Goal: Information Seeking & Learning: Compare options

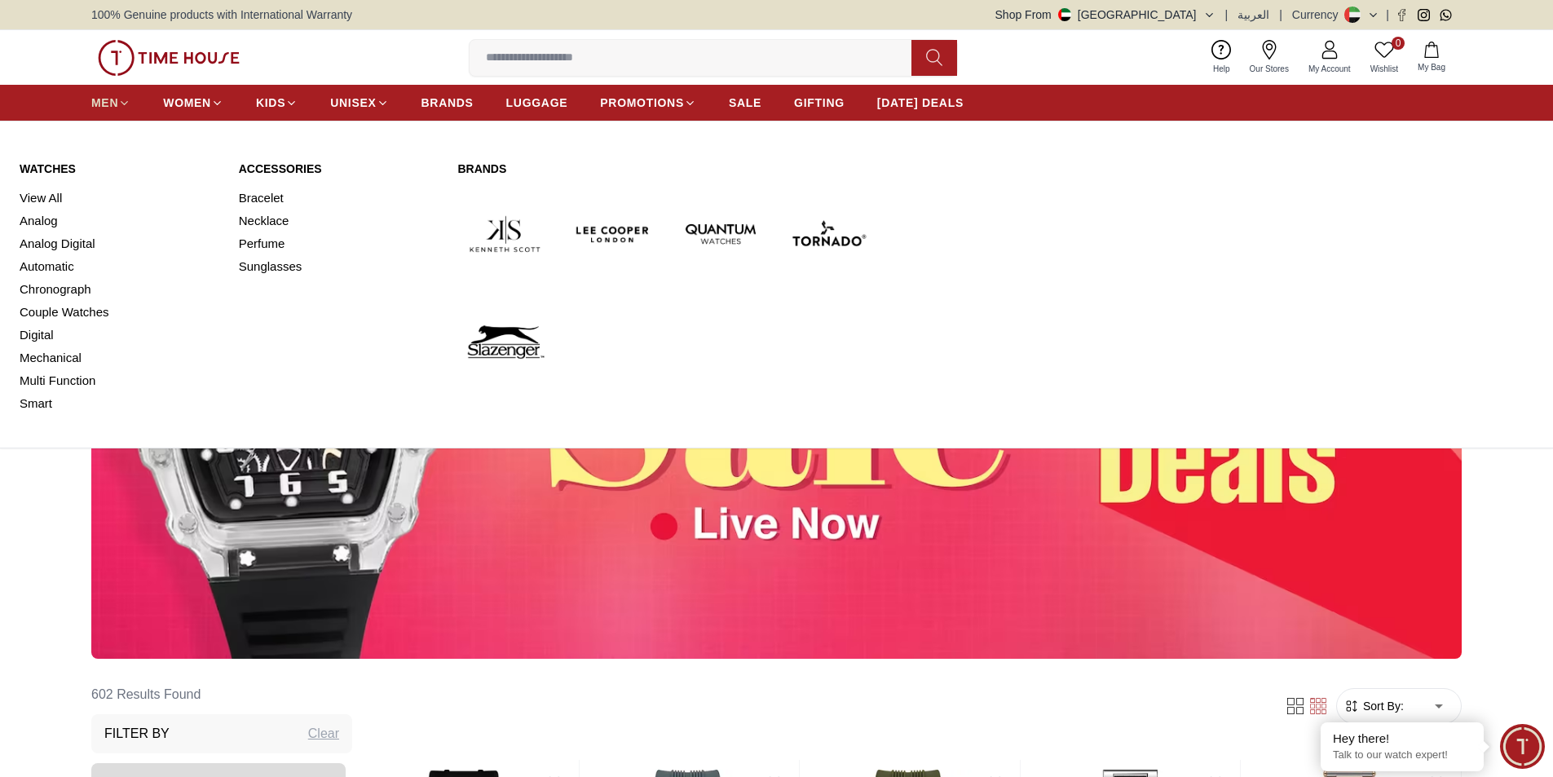
click at [119, 99] on icon at bounding box center [124, 103] width 12 height 12
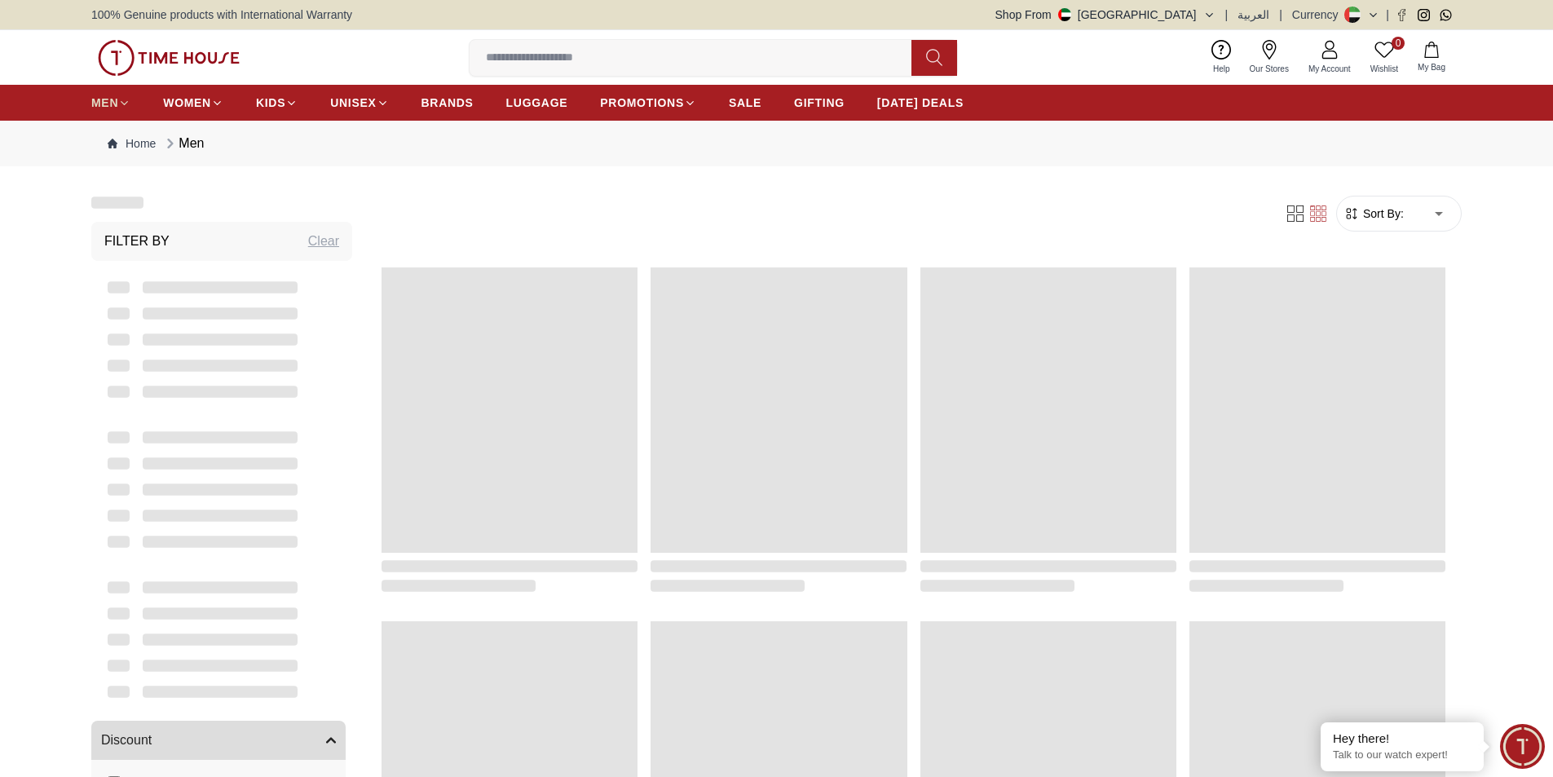
click at [119, 99] on icon at bounding box center [124, 103] width 12 height 12
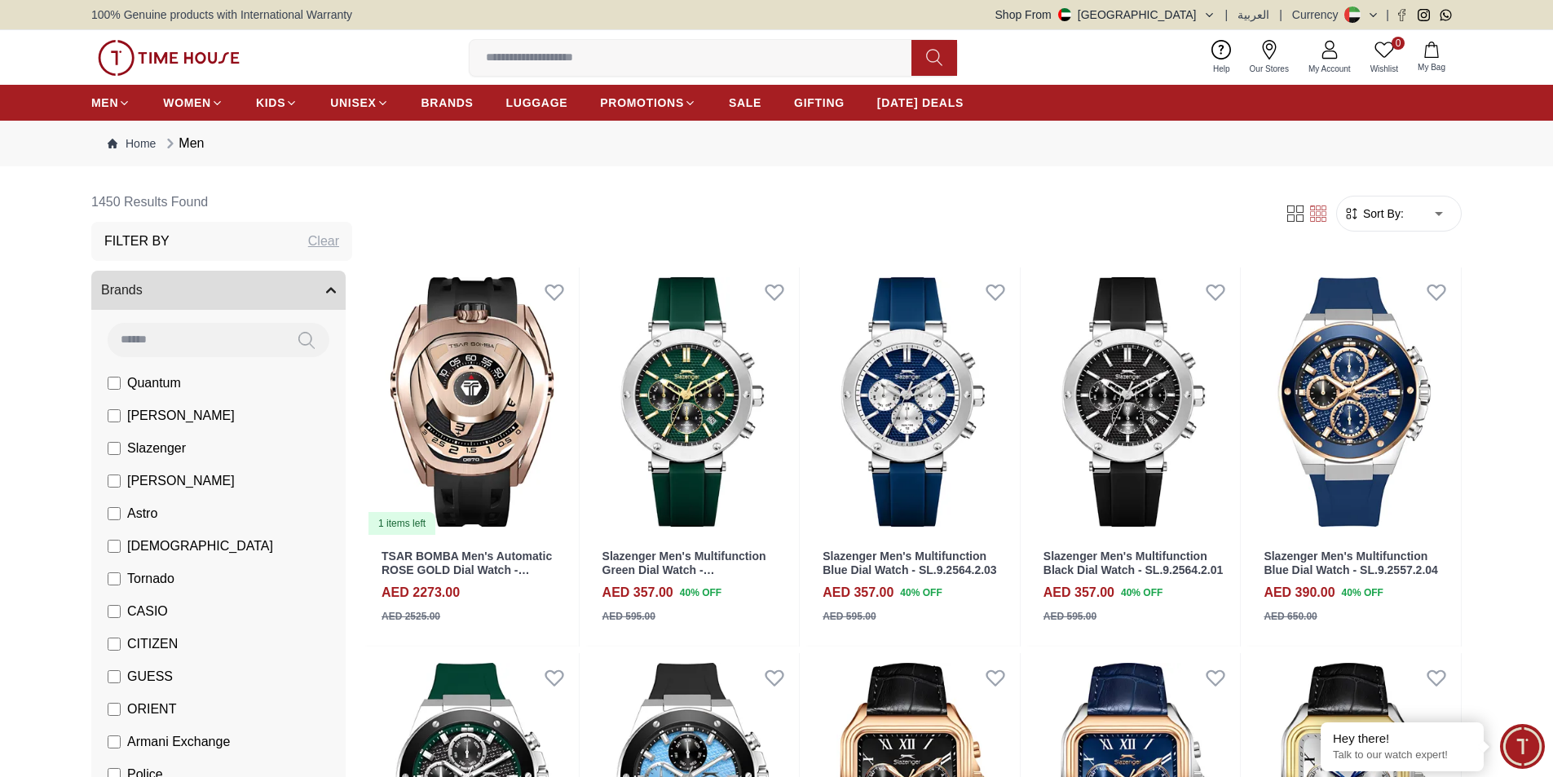
click at [182, 343] on input at bounding box center [196, 339] width 176 height 33
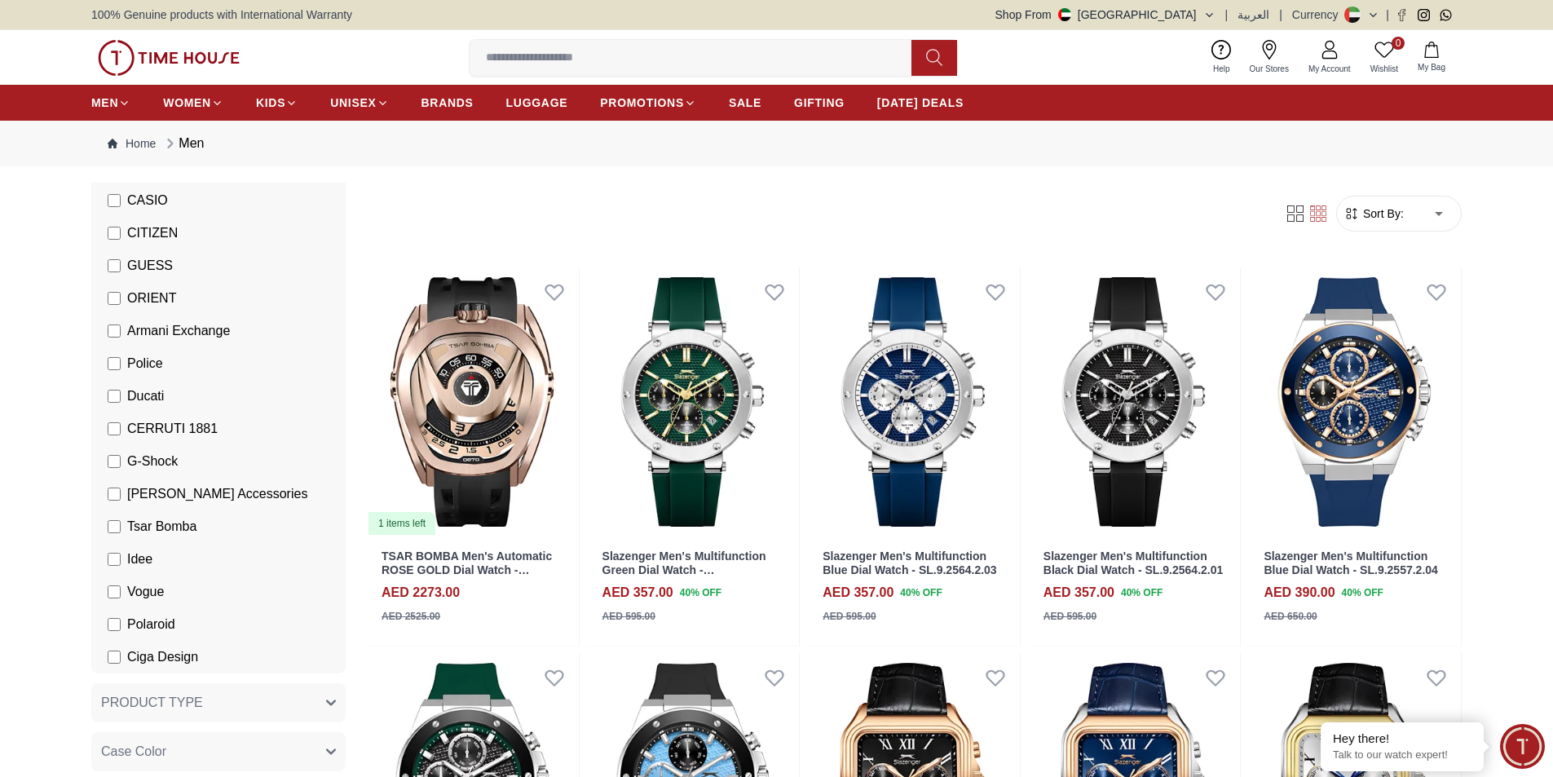
scroll to position [489, 0]
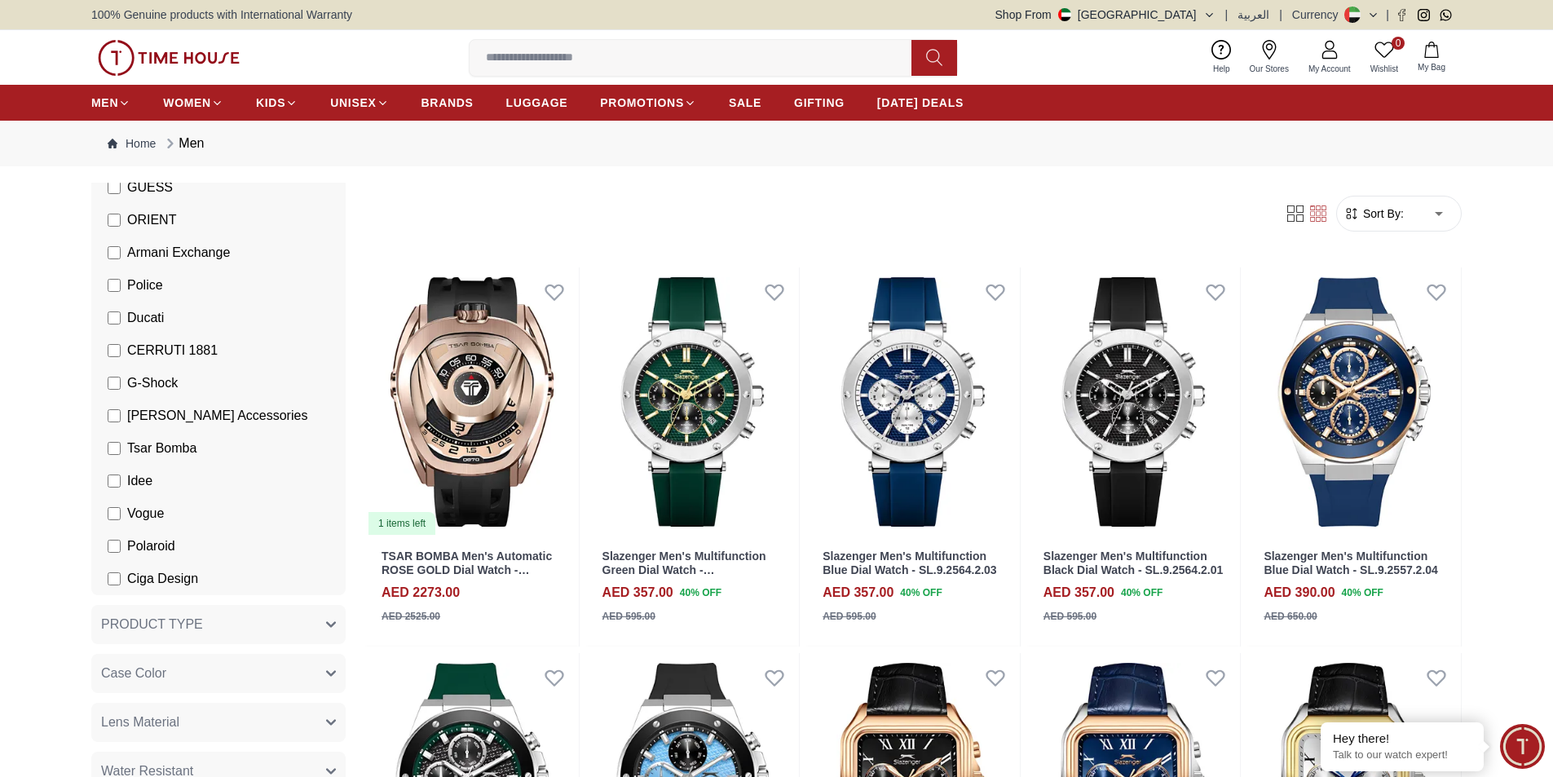
click at [203, 249] on span "Armani Exchange" at bounding box center [178, 253] width 103 height 20
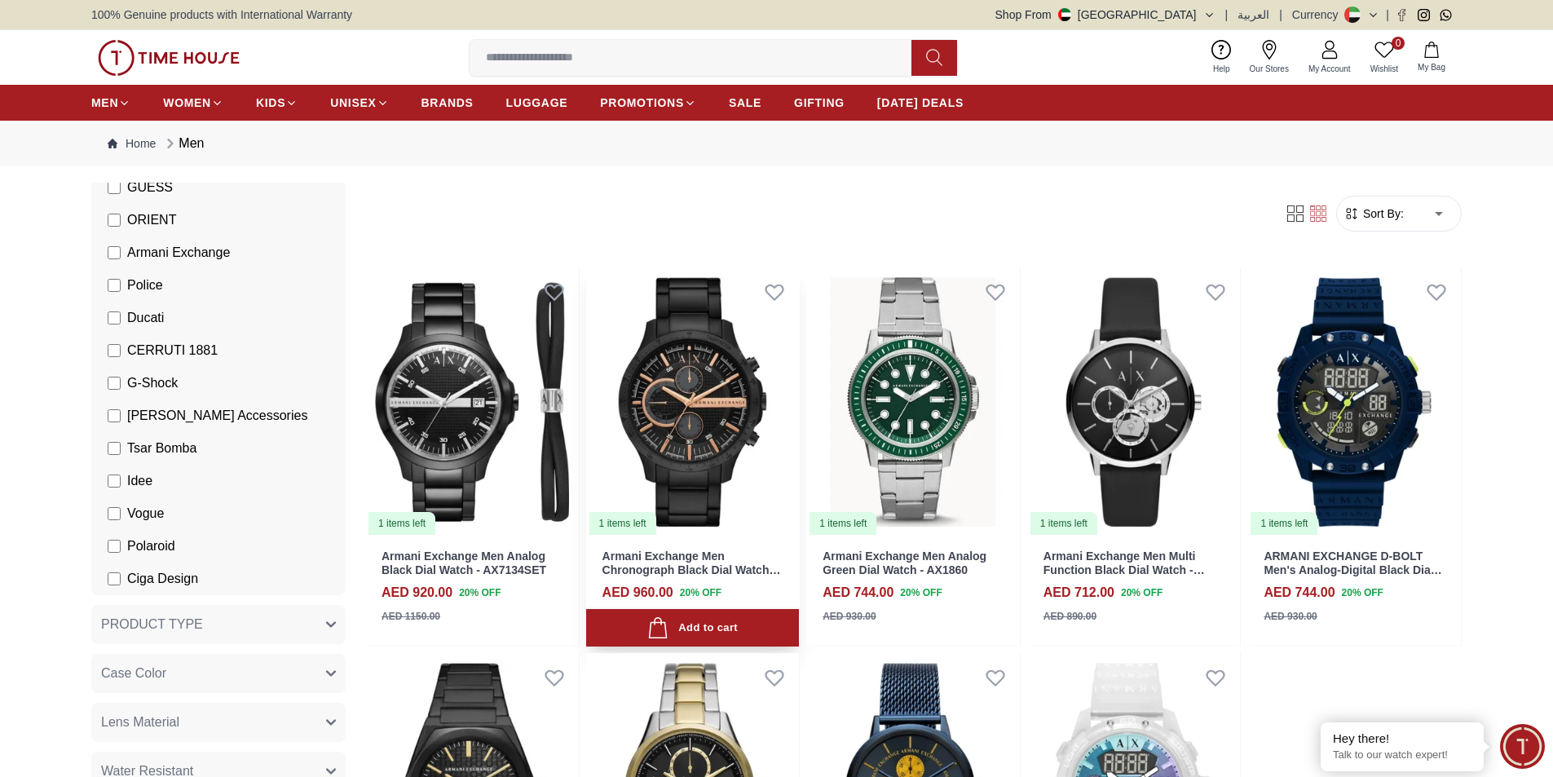
click at [666, 464] on img at bounding box center [693, 401] width 214 height 269
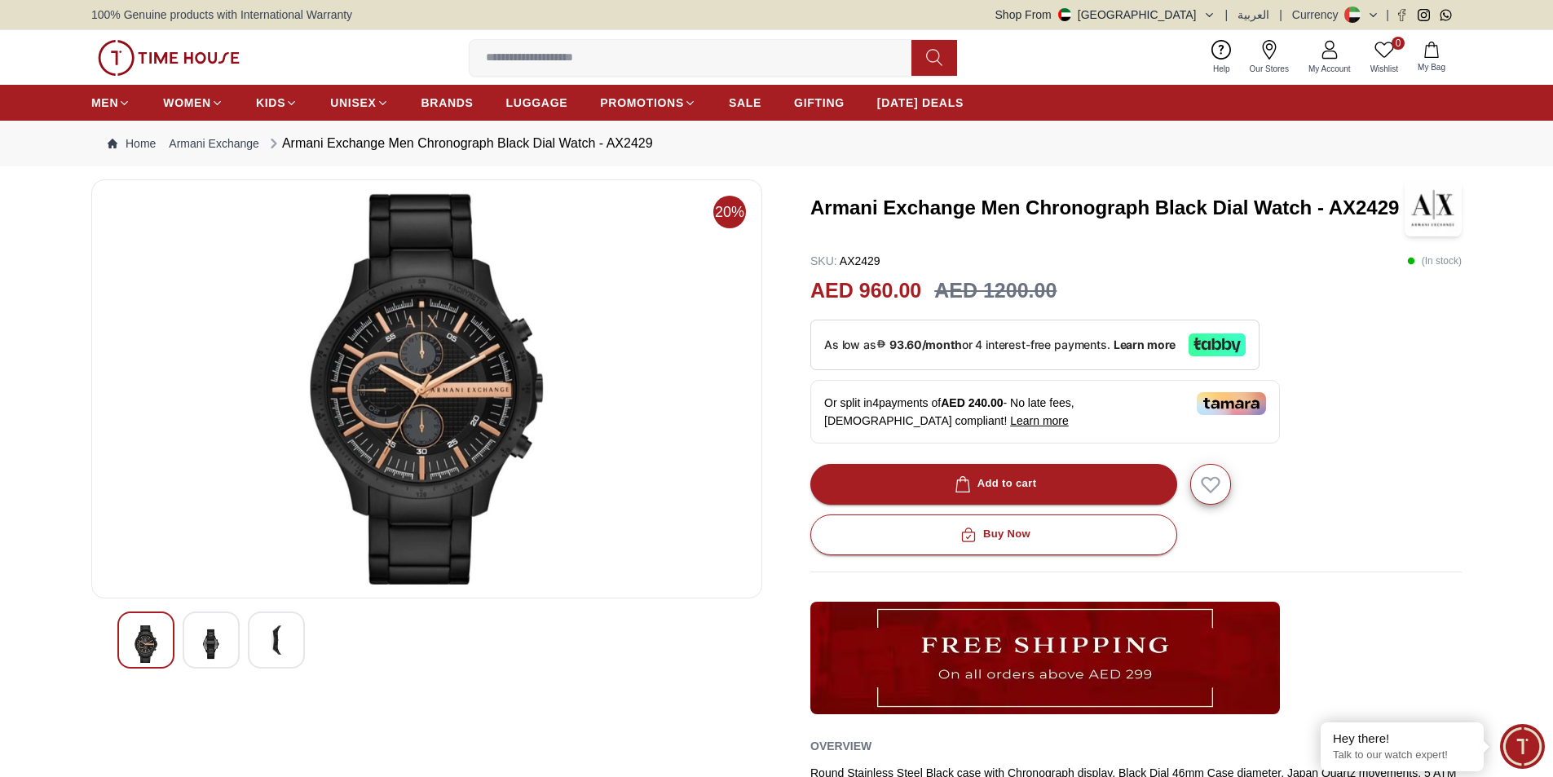
click at [218, 633] on img at bounding box center [210, 643] width 29 height 37
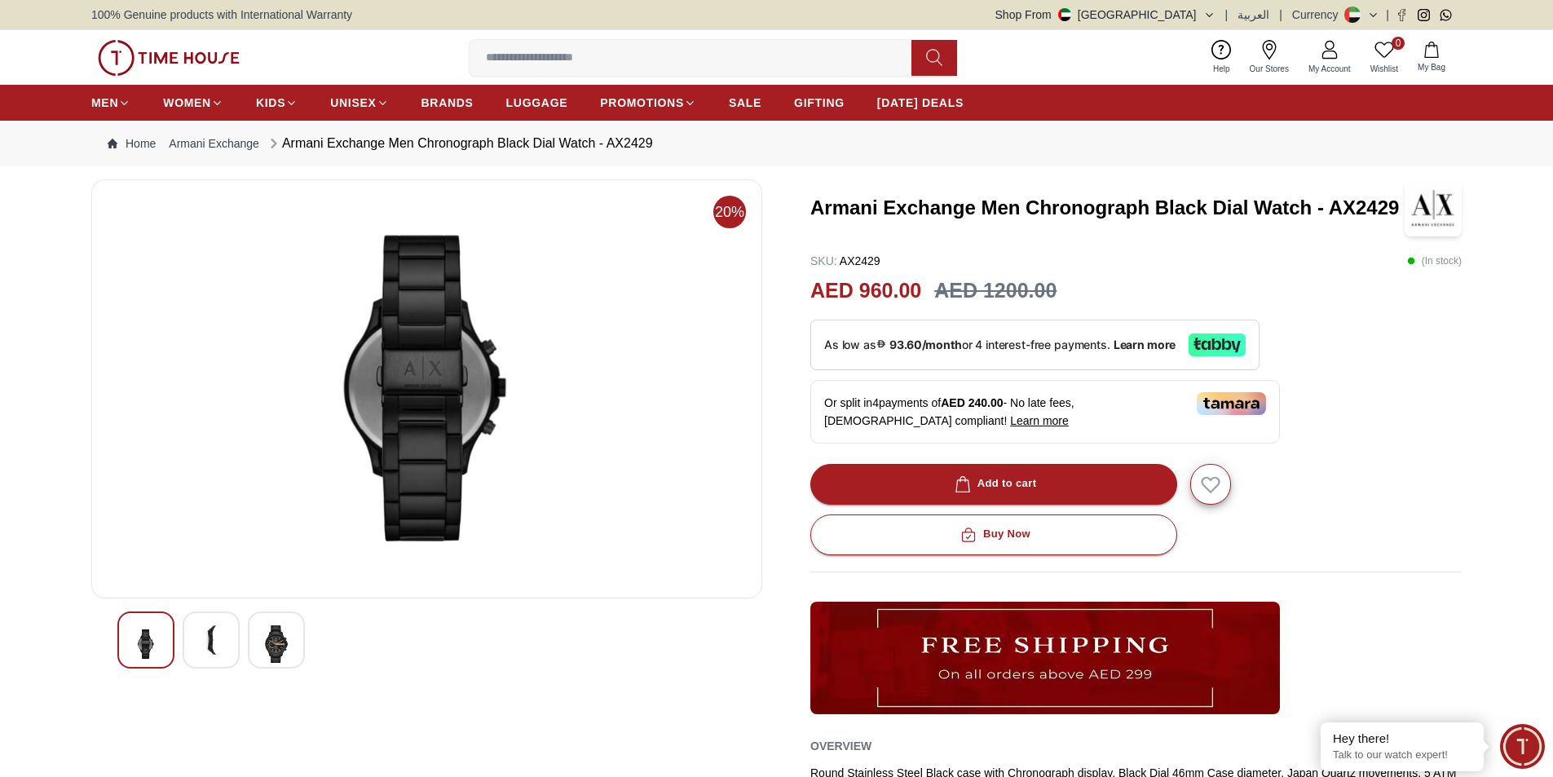
click at [284, 645] on img at bounding box center [276, 643] width 29 height 37
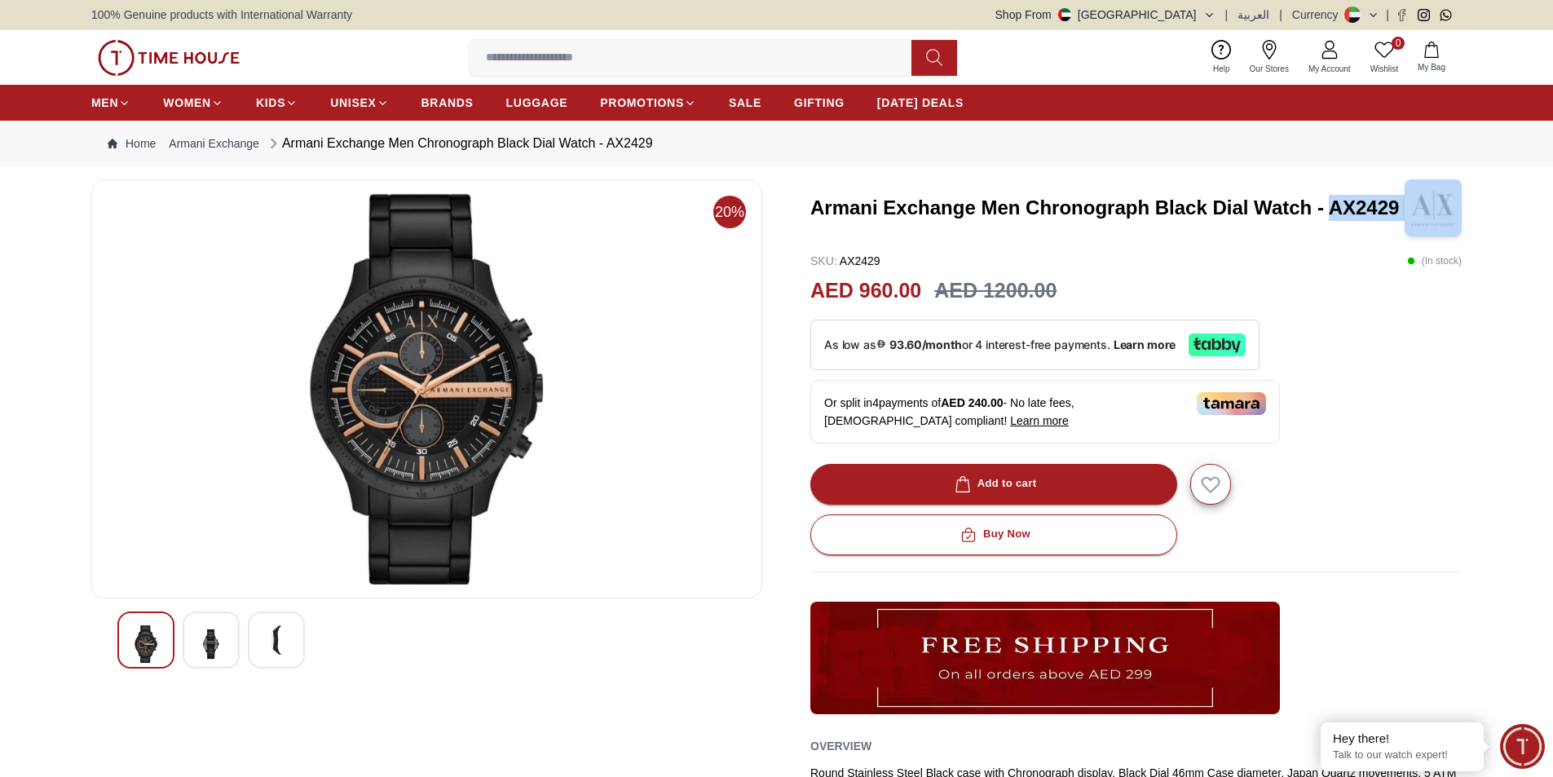
drag, startPoint x: 1329, startPoint y: 206, endPoint x: 1416, endPoint y: 215, distance: 87.7
click at [1416, 215] on div "Armani Exchange Men Chronograph Black Dial Watch - AX2429" at bounding box center [1135, 207] width 651 height 57
copy h3 "AX2429"
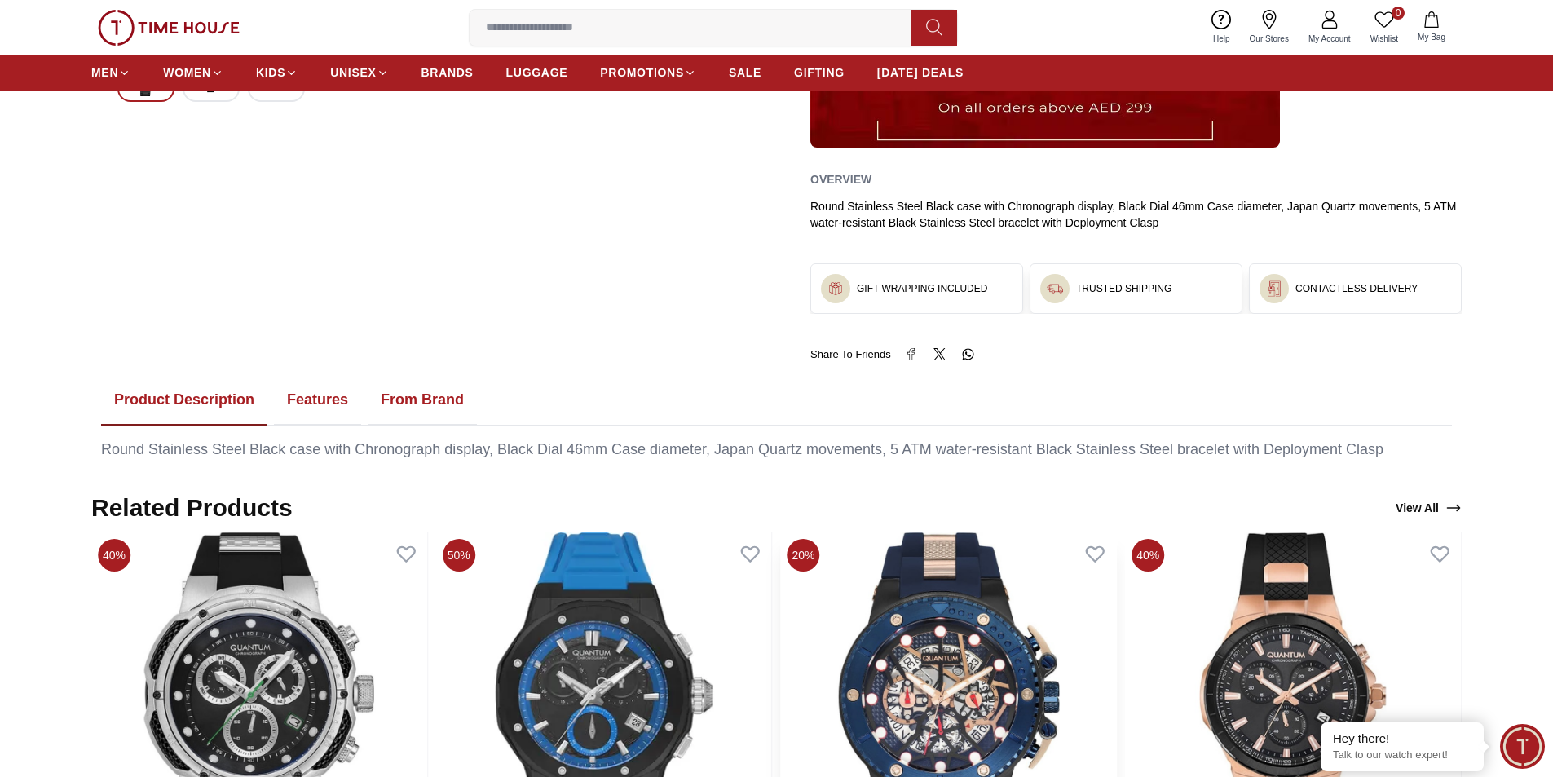
scroll to position [571, 0]
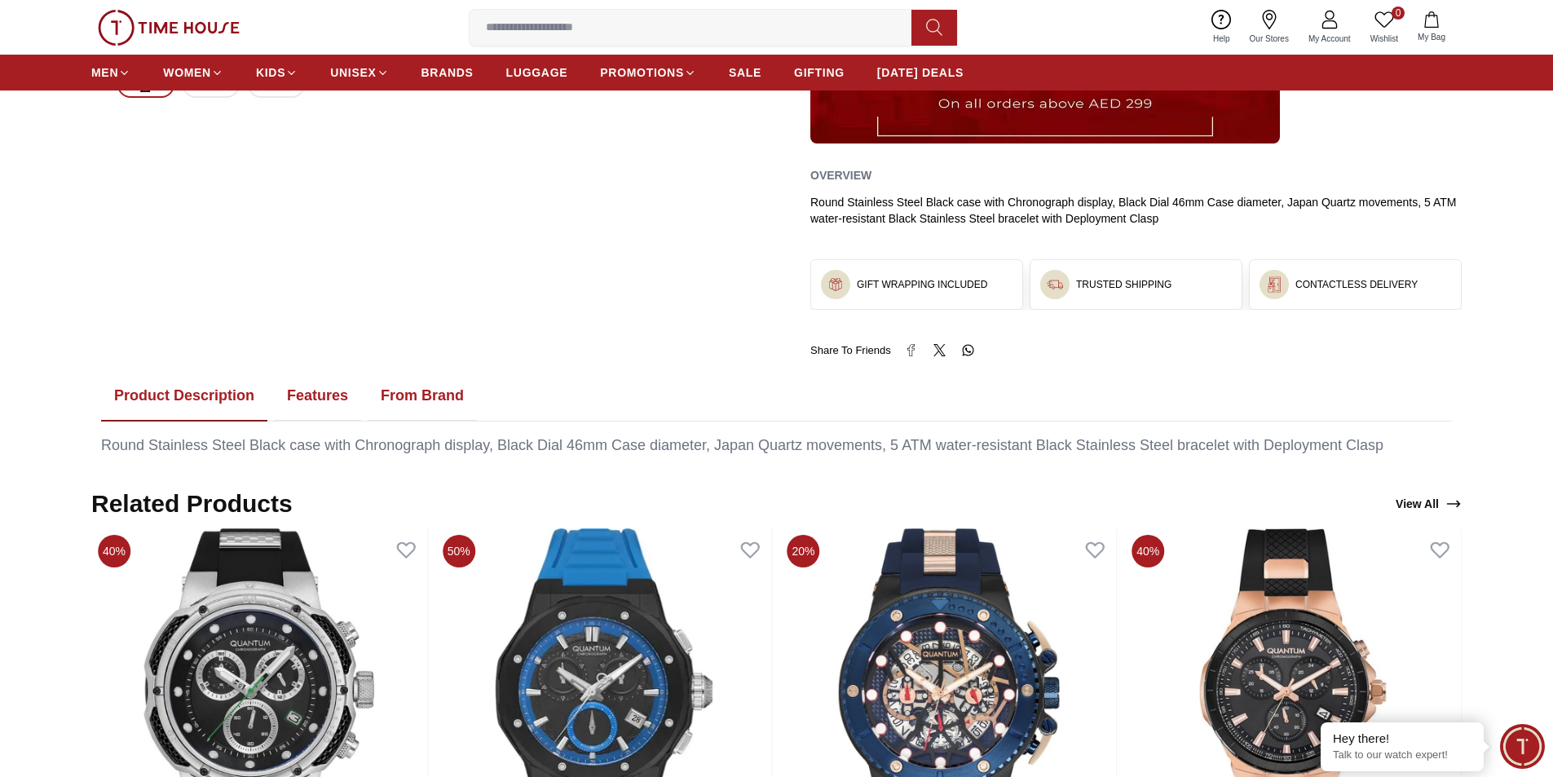
drag, startPoint x: 301, startPoint y: 399, endPoint x: 318, endPoint y: 412, distance: 21.5
click at [301, 400] on button "Features" at bounding box center [317, 396] width 87 height 51
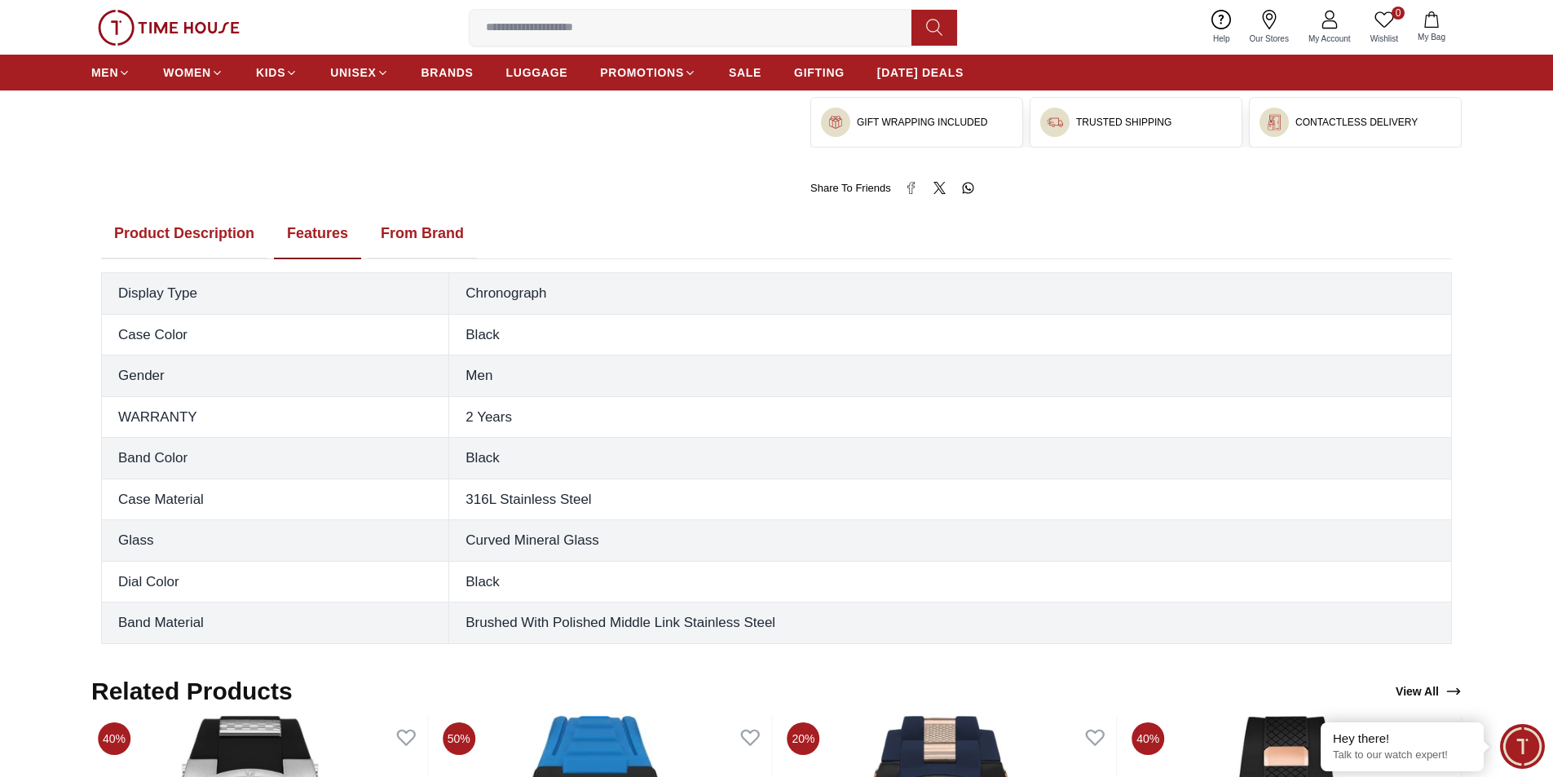
scroll to position [734, 0]
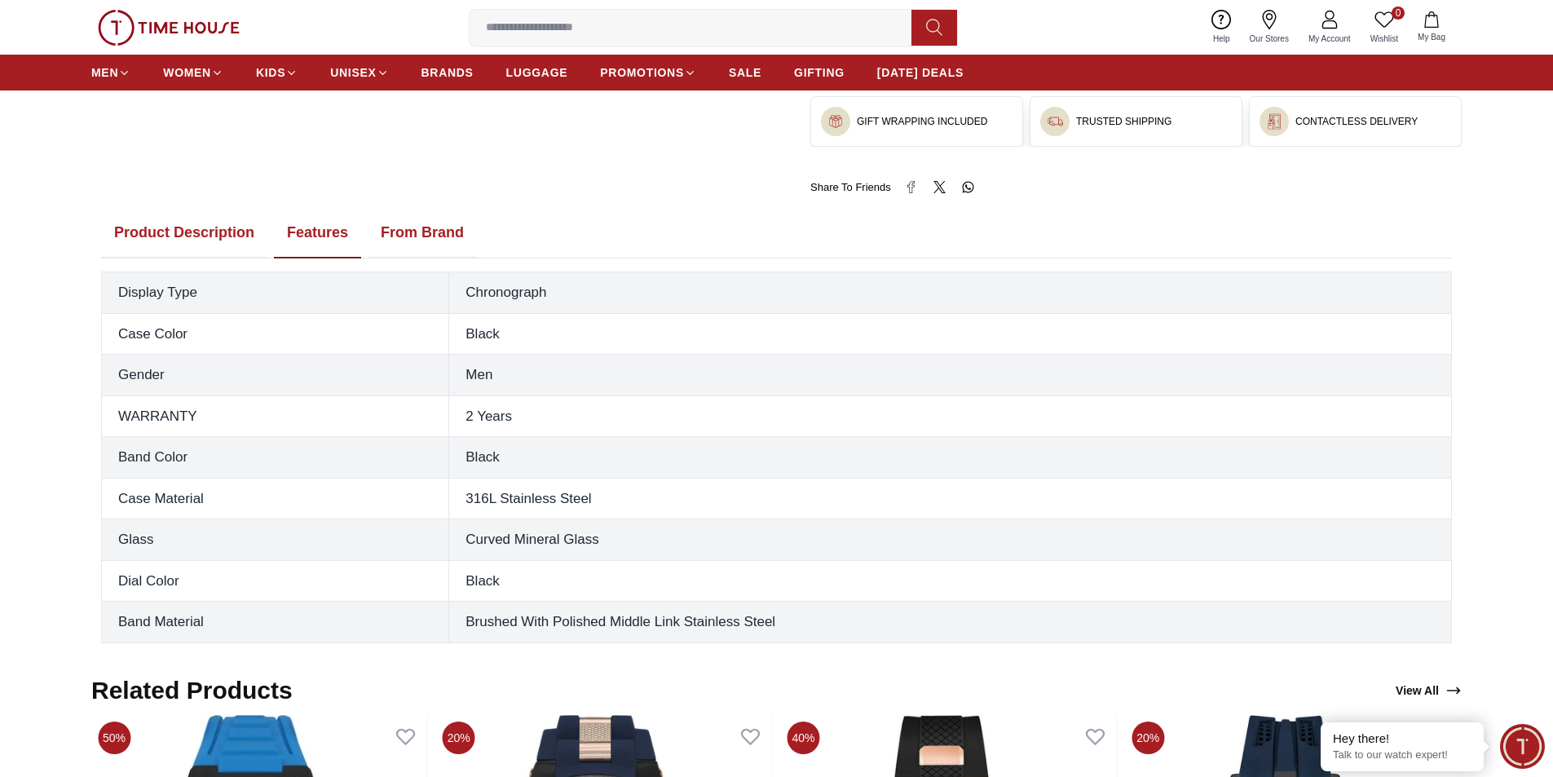
click at [444, 239] on button "From Brand" at bounding box center [422, 233] width 109 height 51
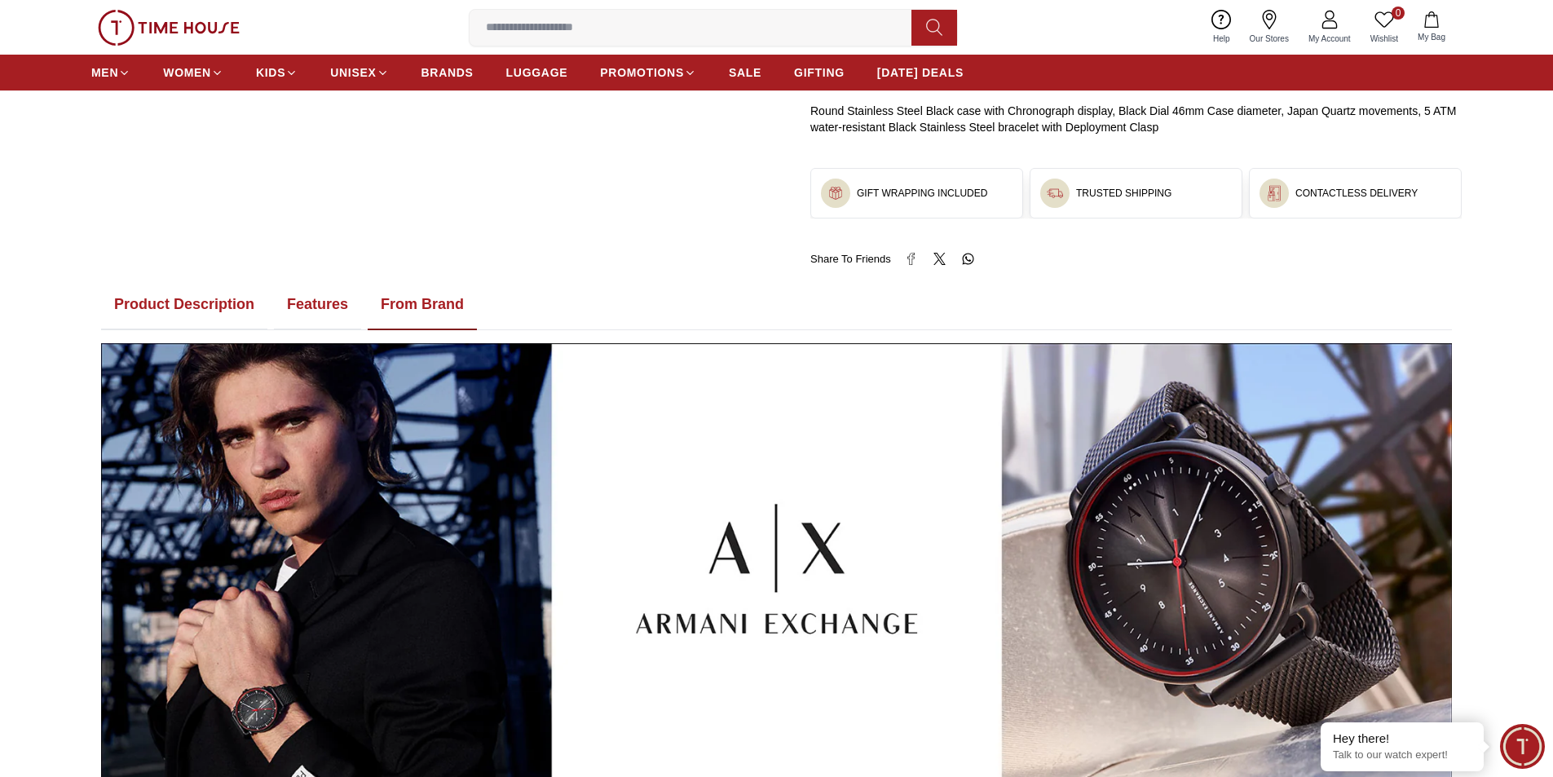
scroll to position [326, 0]
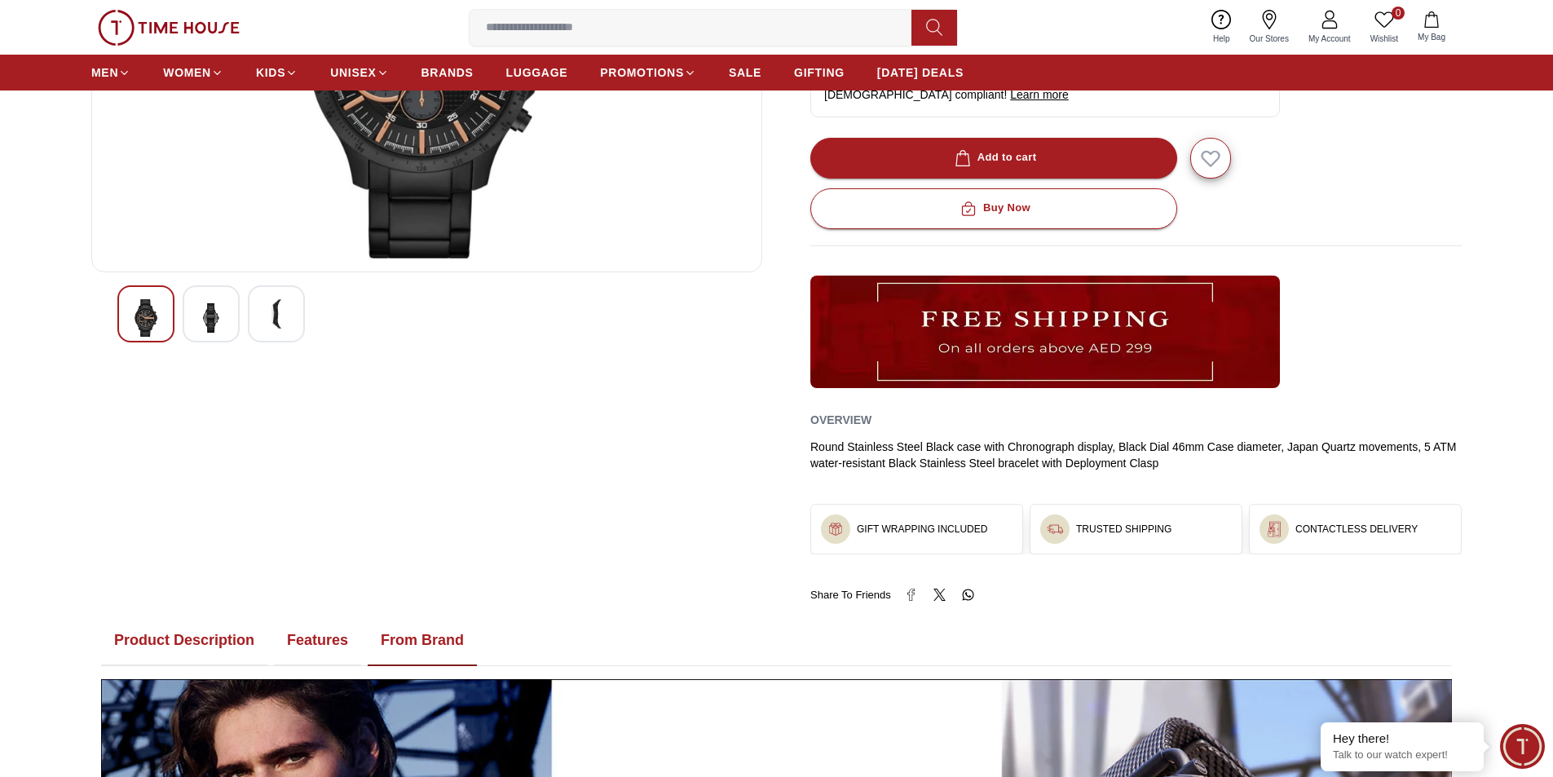
click at [187, 628] on button "Product Description" at bounding box center [184, 640] width 166 height 51
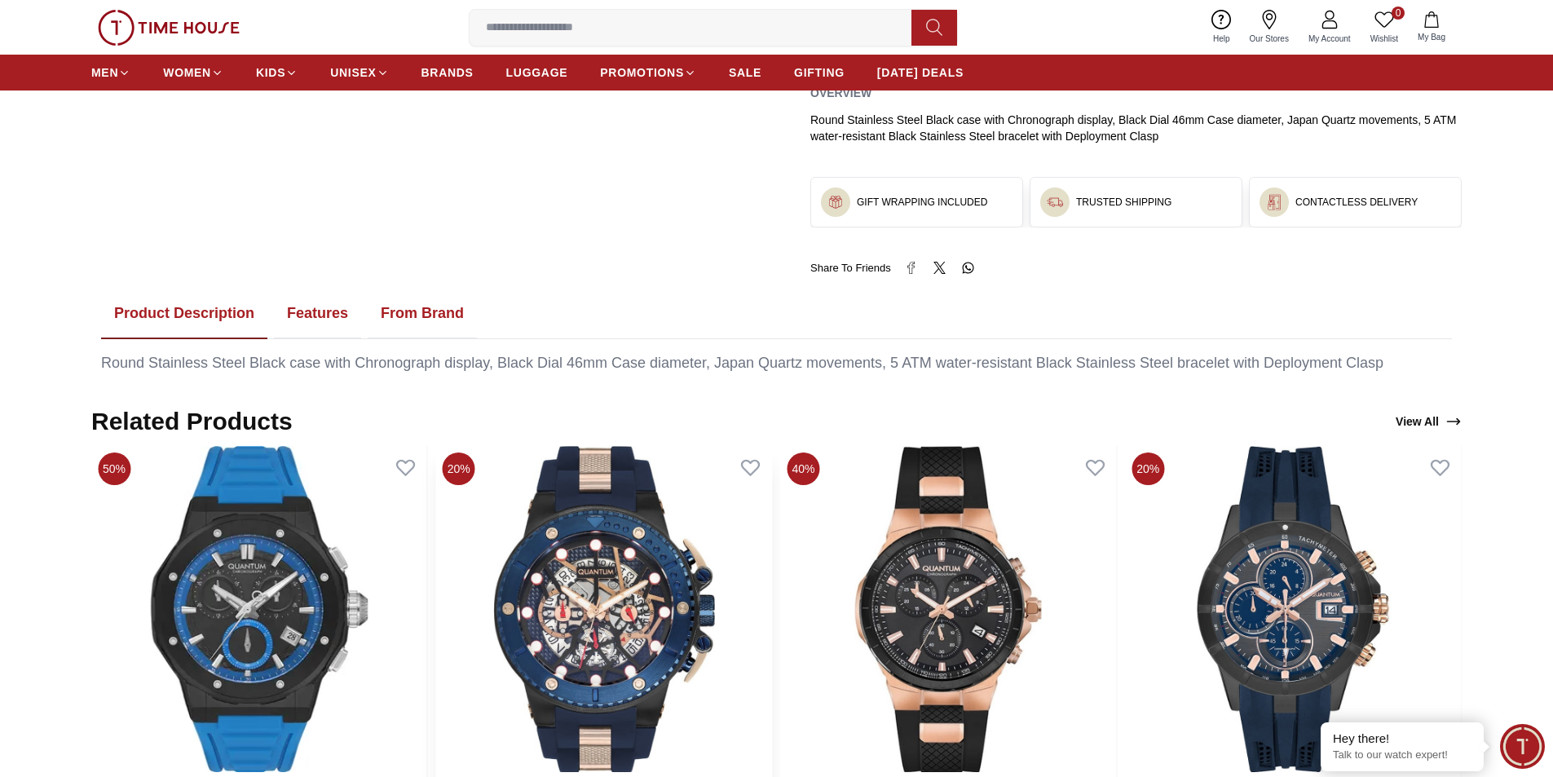
scroll to position [652, 0]
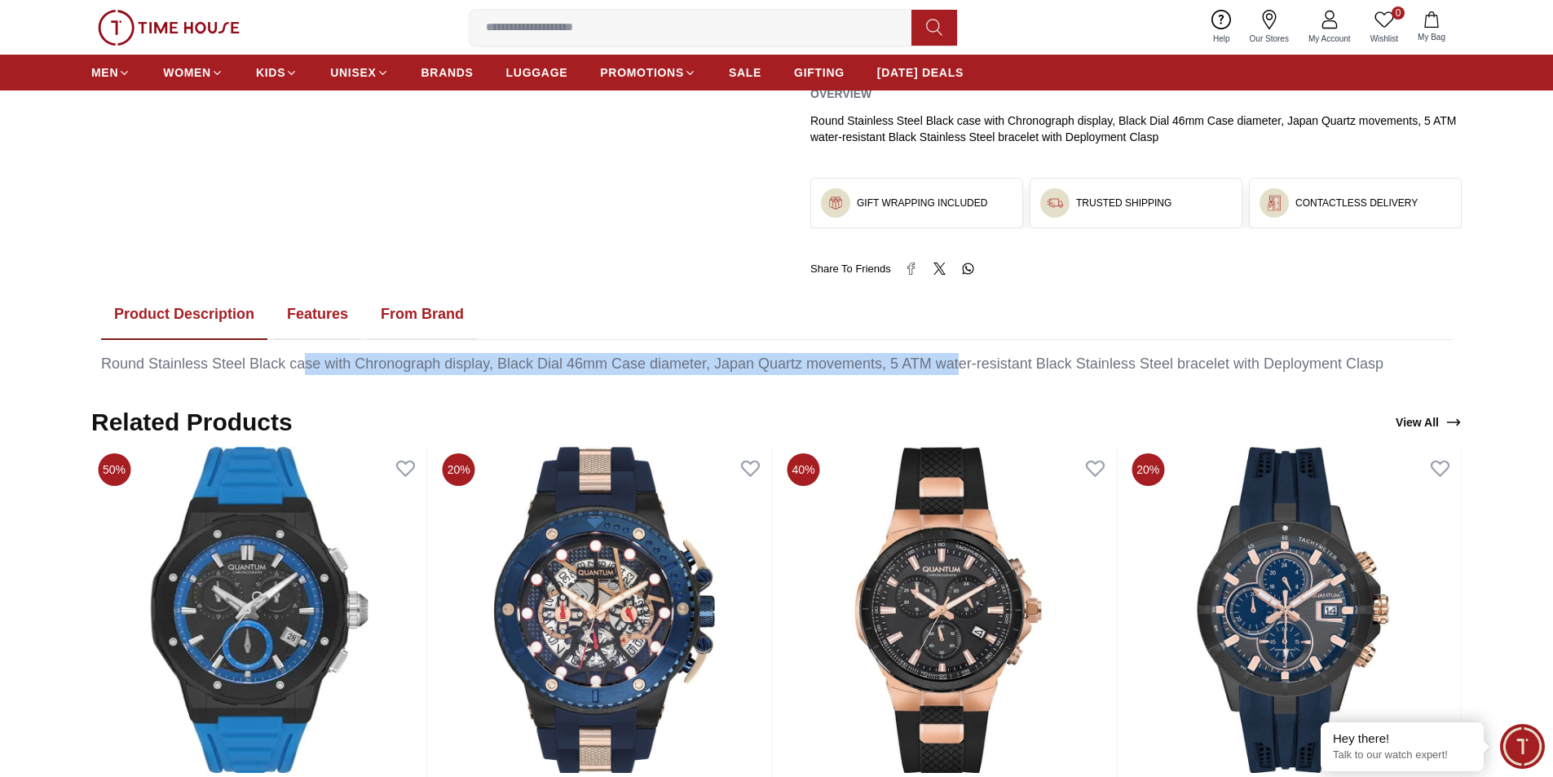
drag, startPoint x: 333, startPoint y: 371, endPoint x: 961, endPoint y: 364, distance: 627.7
click at [961, 364] on div "Round Stainless Steel Black case with Chronograph display, Black Dial 46mm Case…" at bounding box center [776, 364] width 1351 height 22
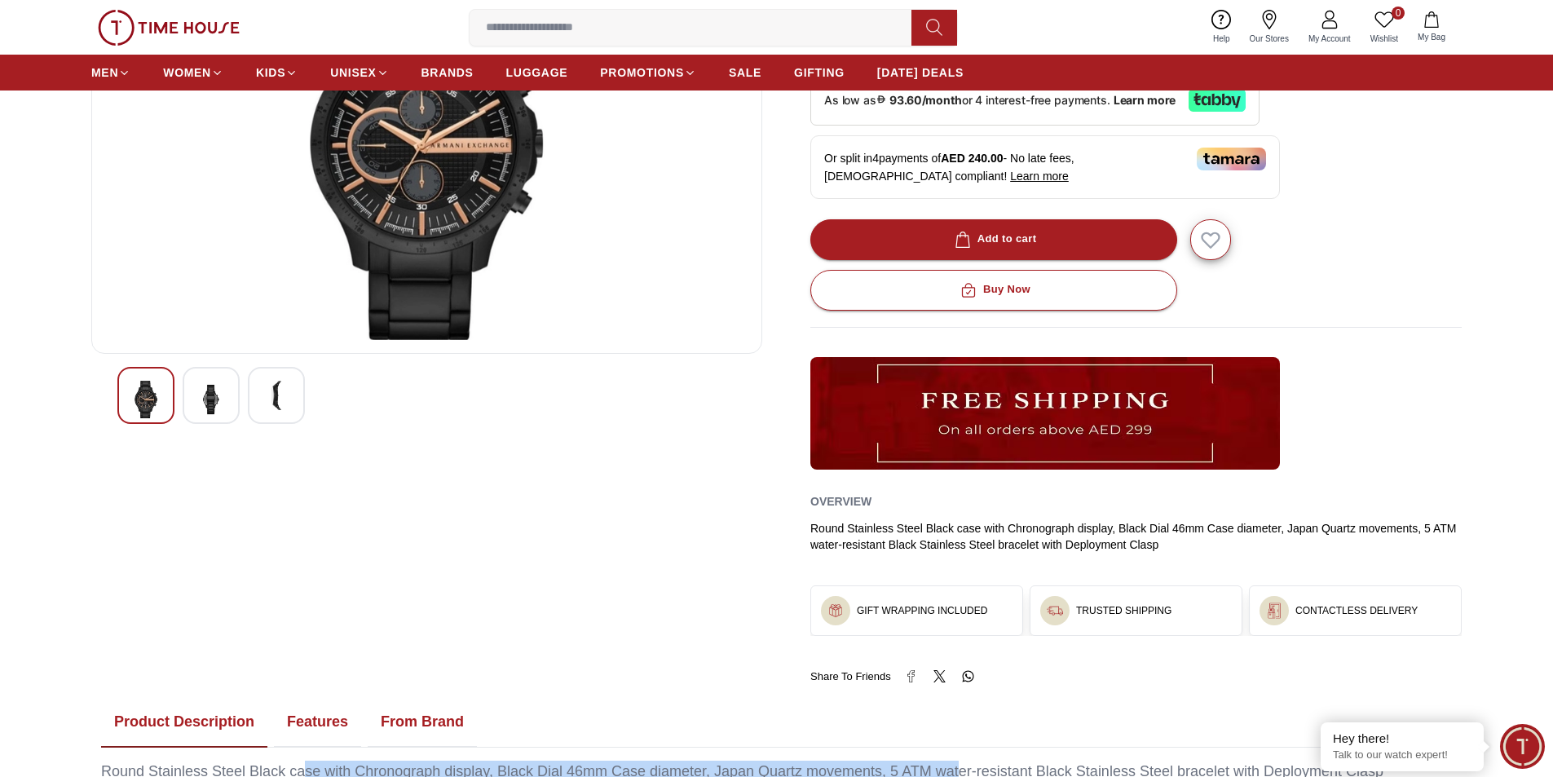
scroll to position [0, 0]
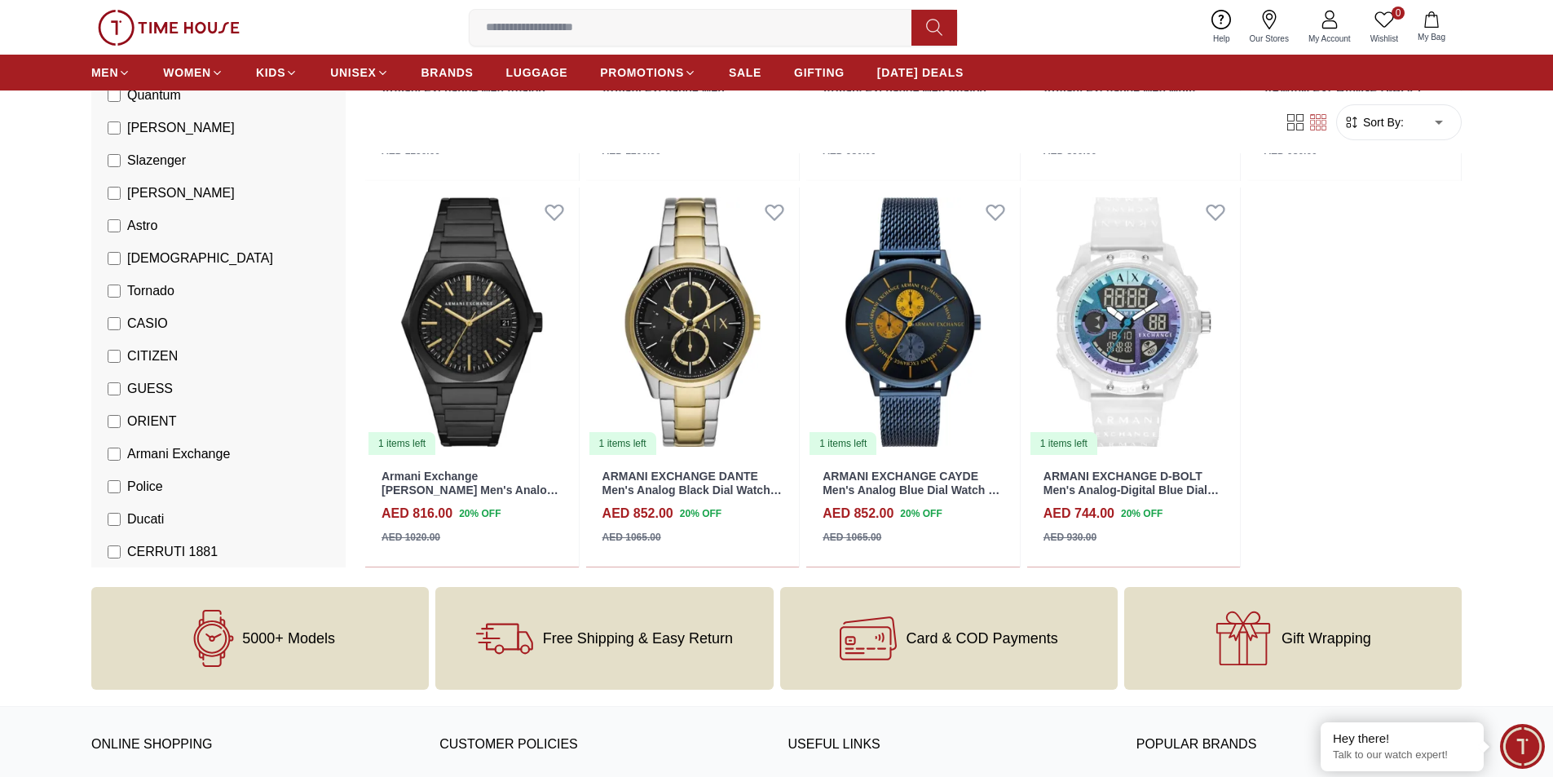
scroll to position [245, 0]
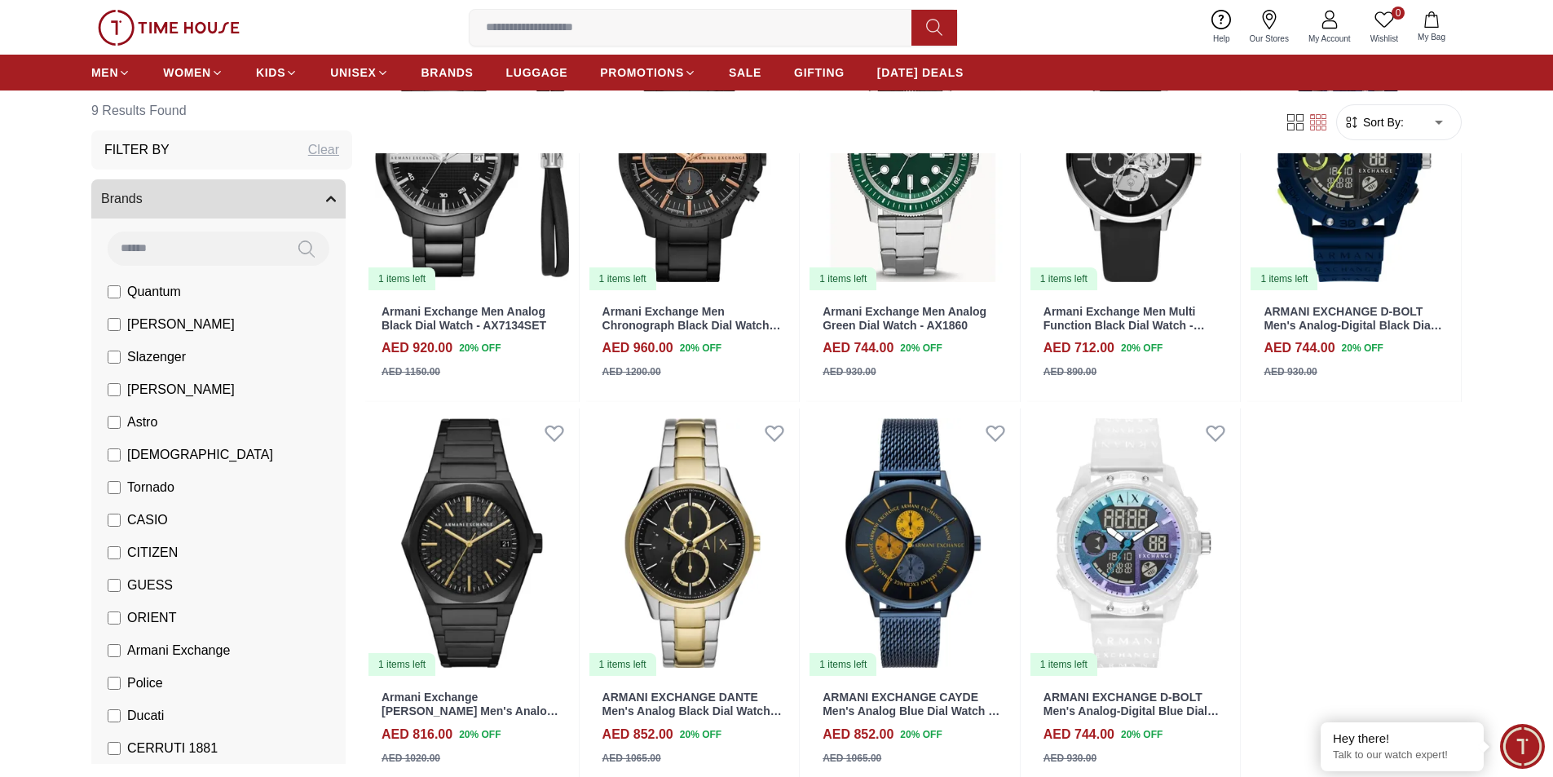
click at [144, 617] on span "ORIENT" at bounding box center [151, 618] width 49 height 20
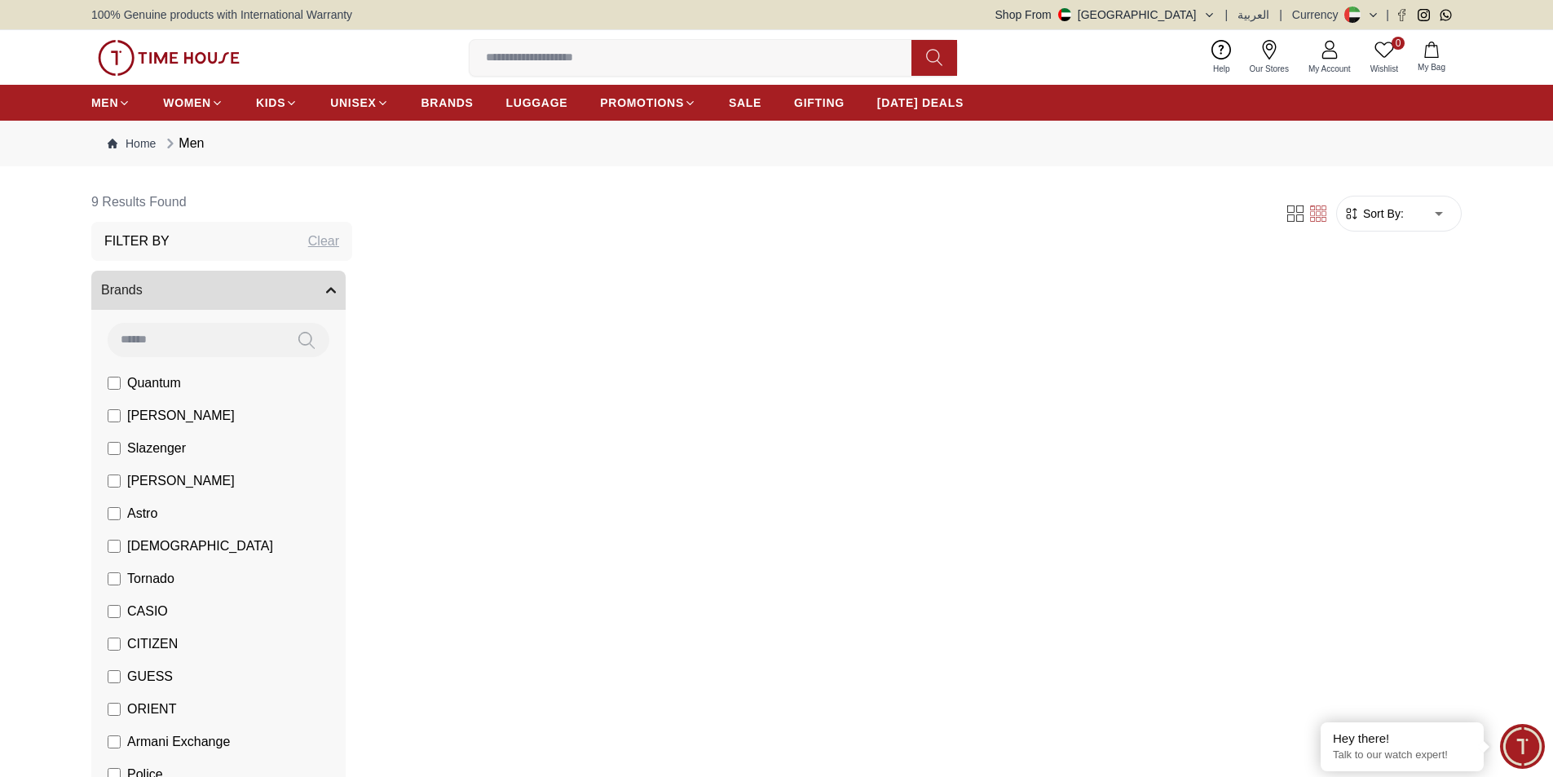
click at [148, 681] on span "GUESS" at bounding box center [150, 677] width 46 height 20
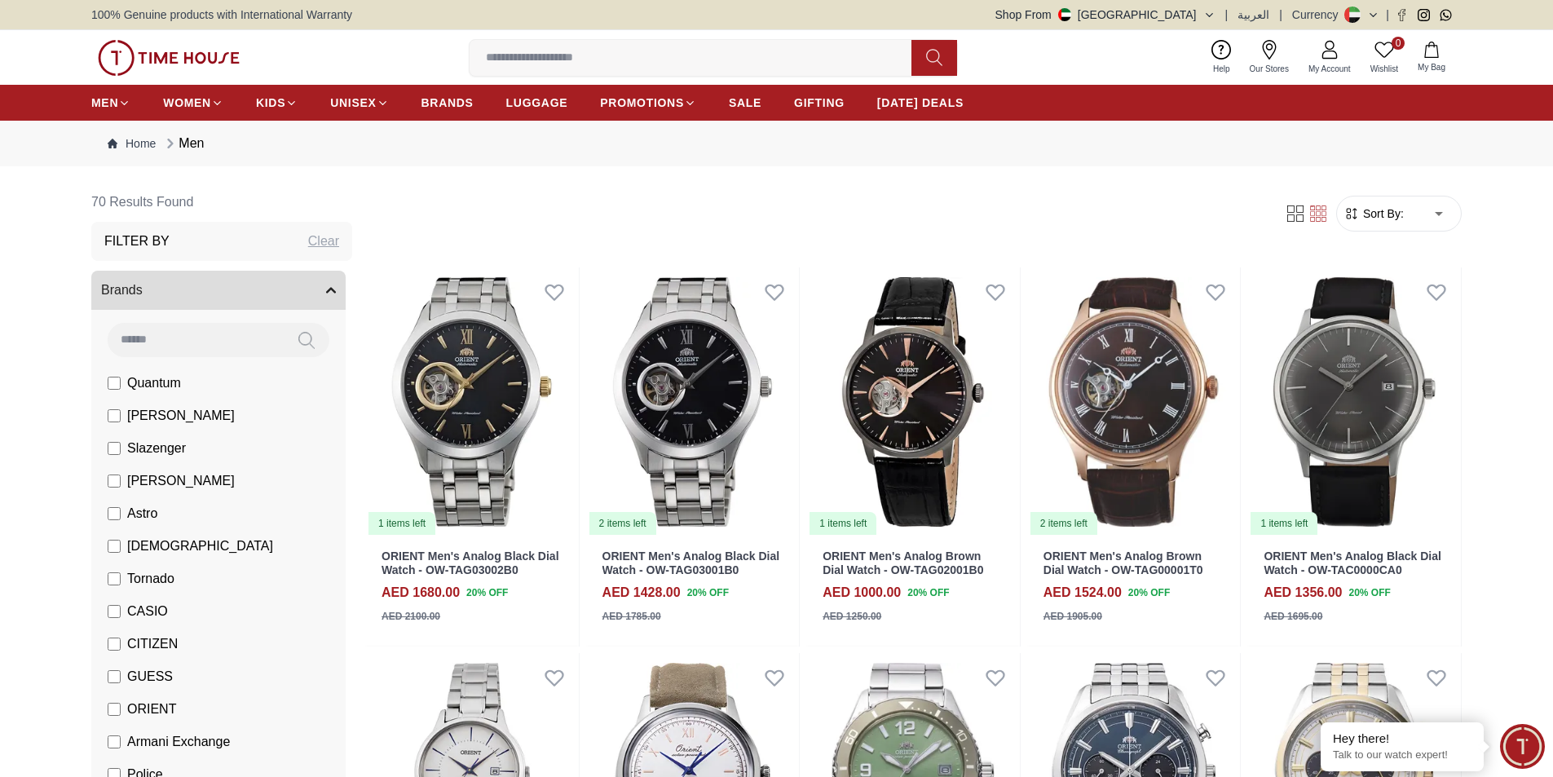
click at [151, 682] on span "GUESS" at bounding box center [150, 677] width 46 height 20
click at [148, 769] on span "Police" at bounding box center [145, 775] width 36 height 20
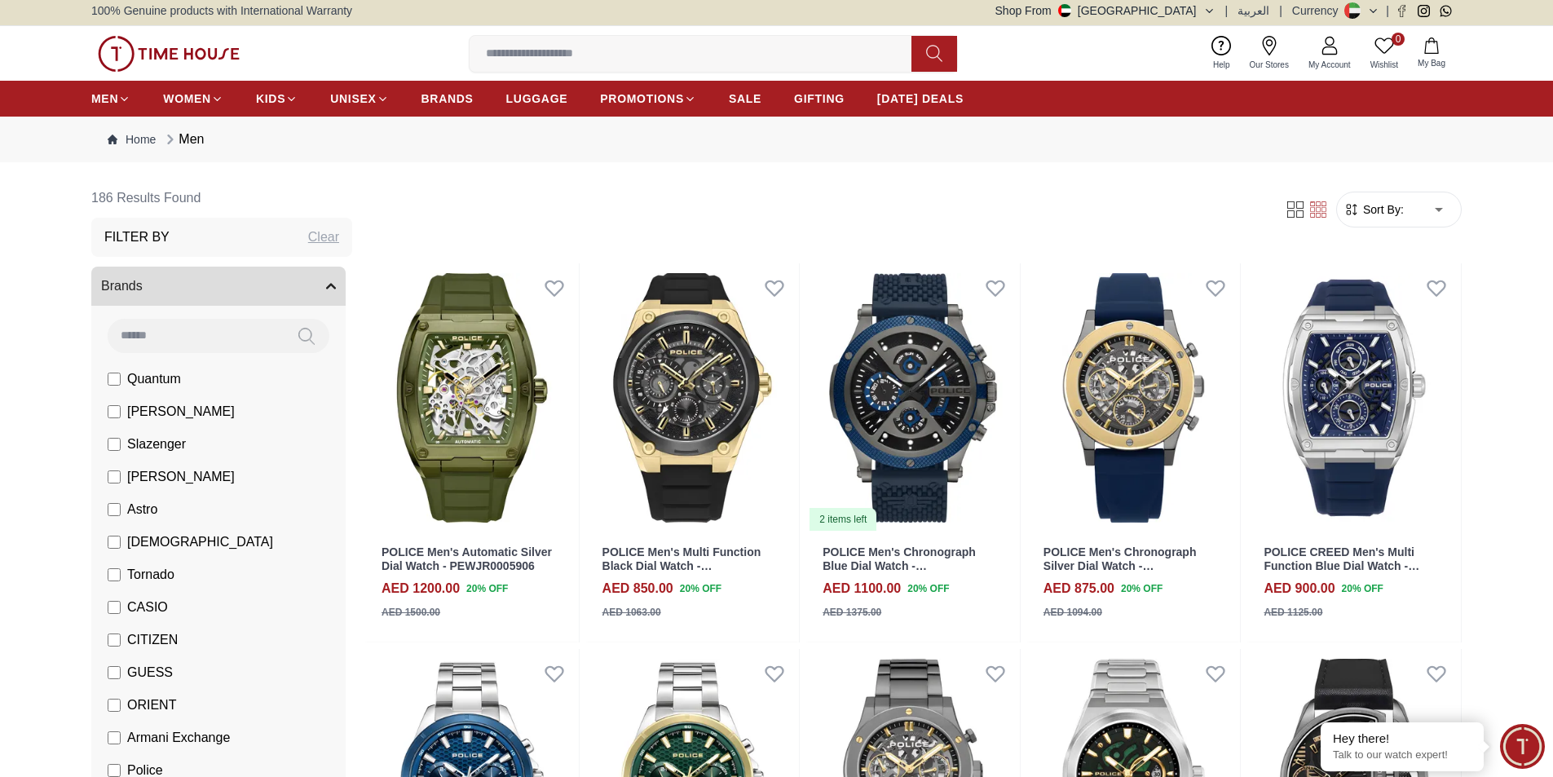
click at [134, 769] on span "Police" at bounding box center [145, 770] width 36 height 20
click at [134, 738] on span "Armani Exchange" at bounding box center [178, 738] width 103 height 20
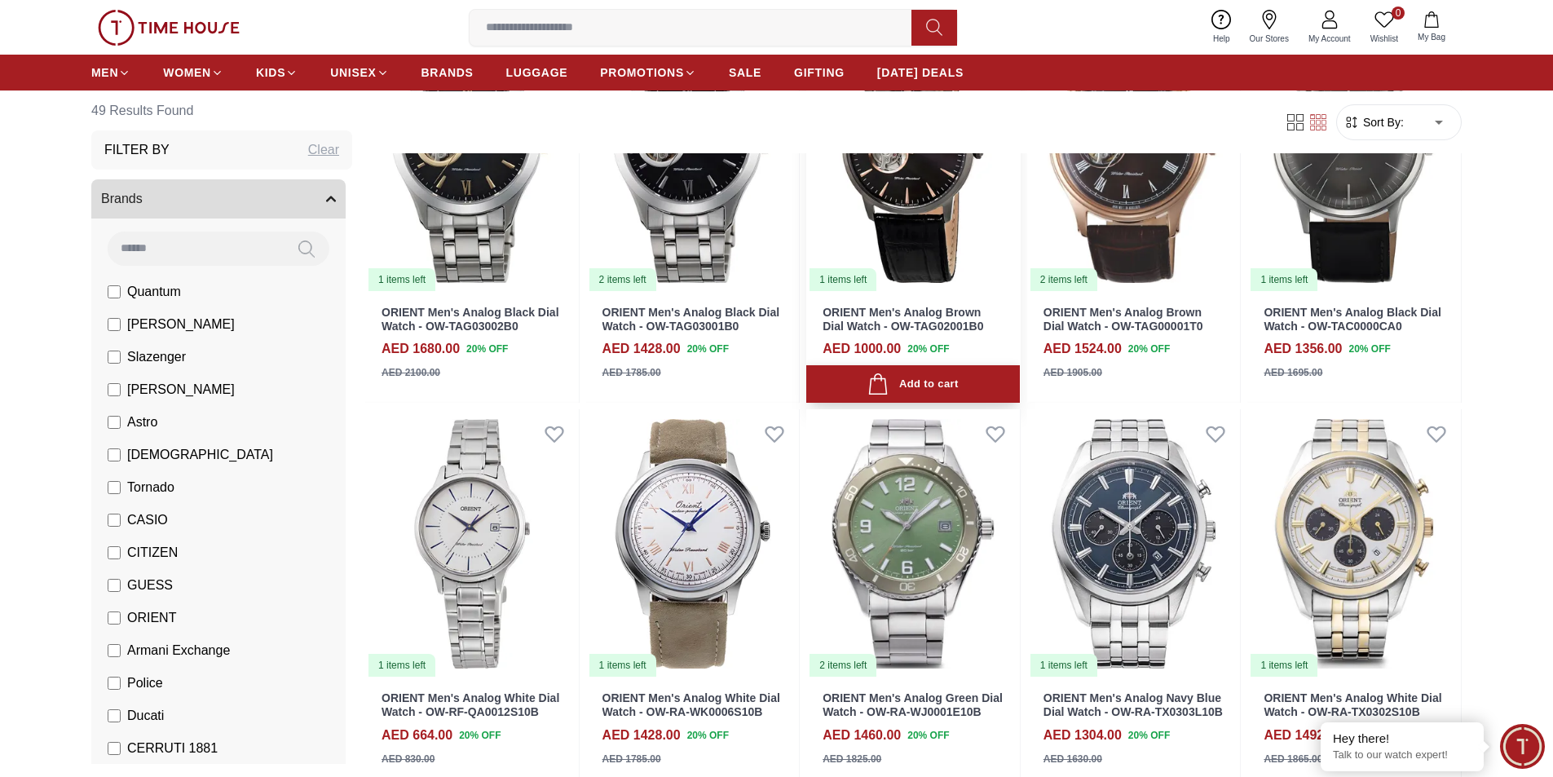
scroll to position [330, 0]
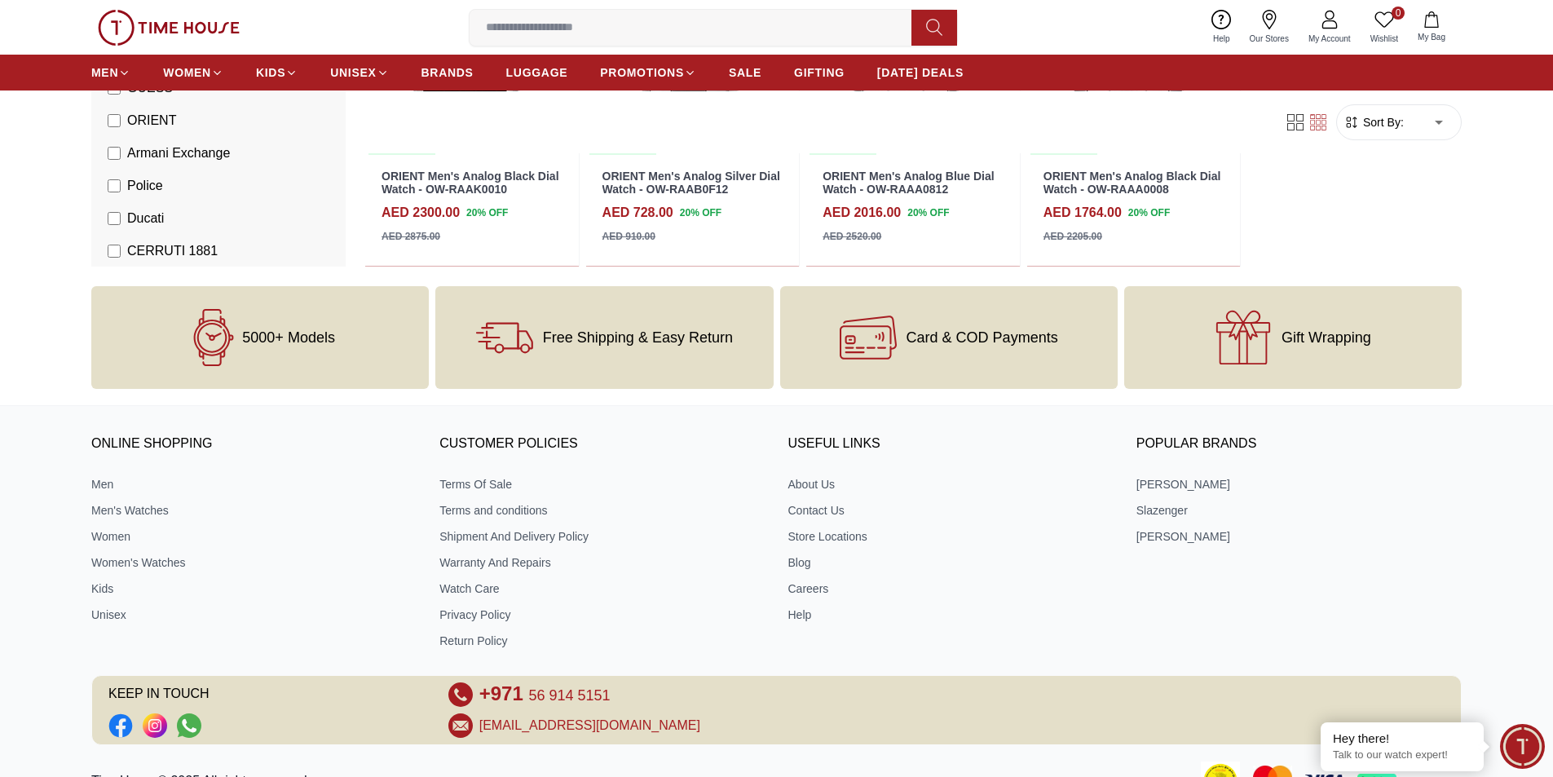
scroll to position [3966, 0]
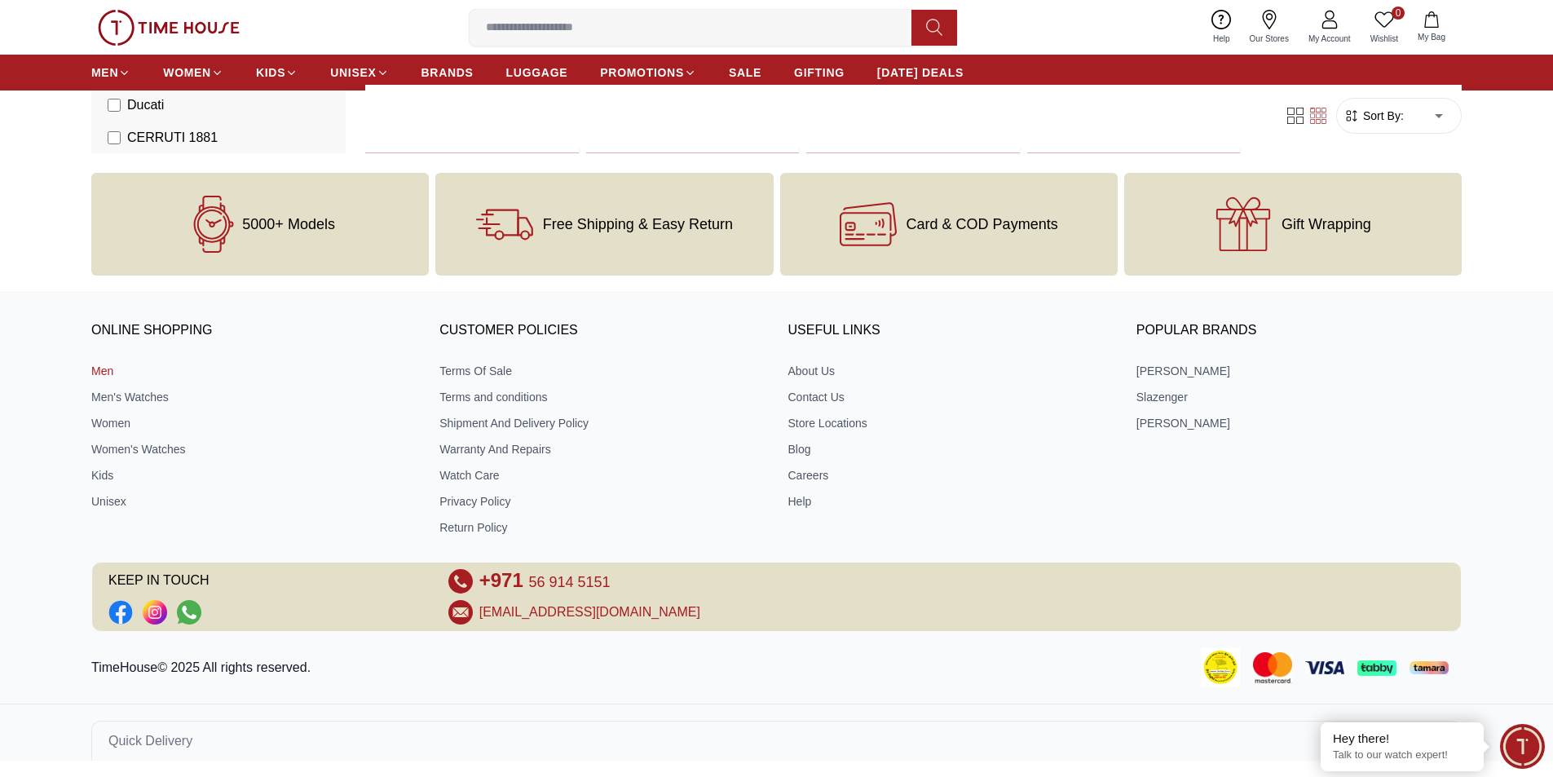
click at [95, 373] on link "Men" at bounding box center [253, 371] width 325 height 16
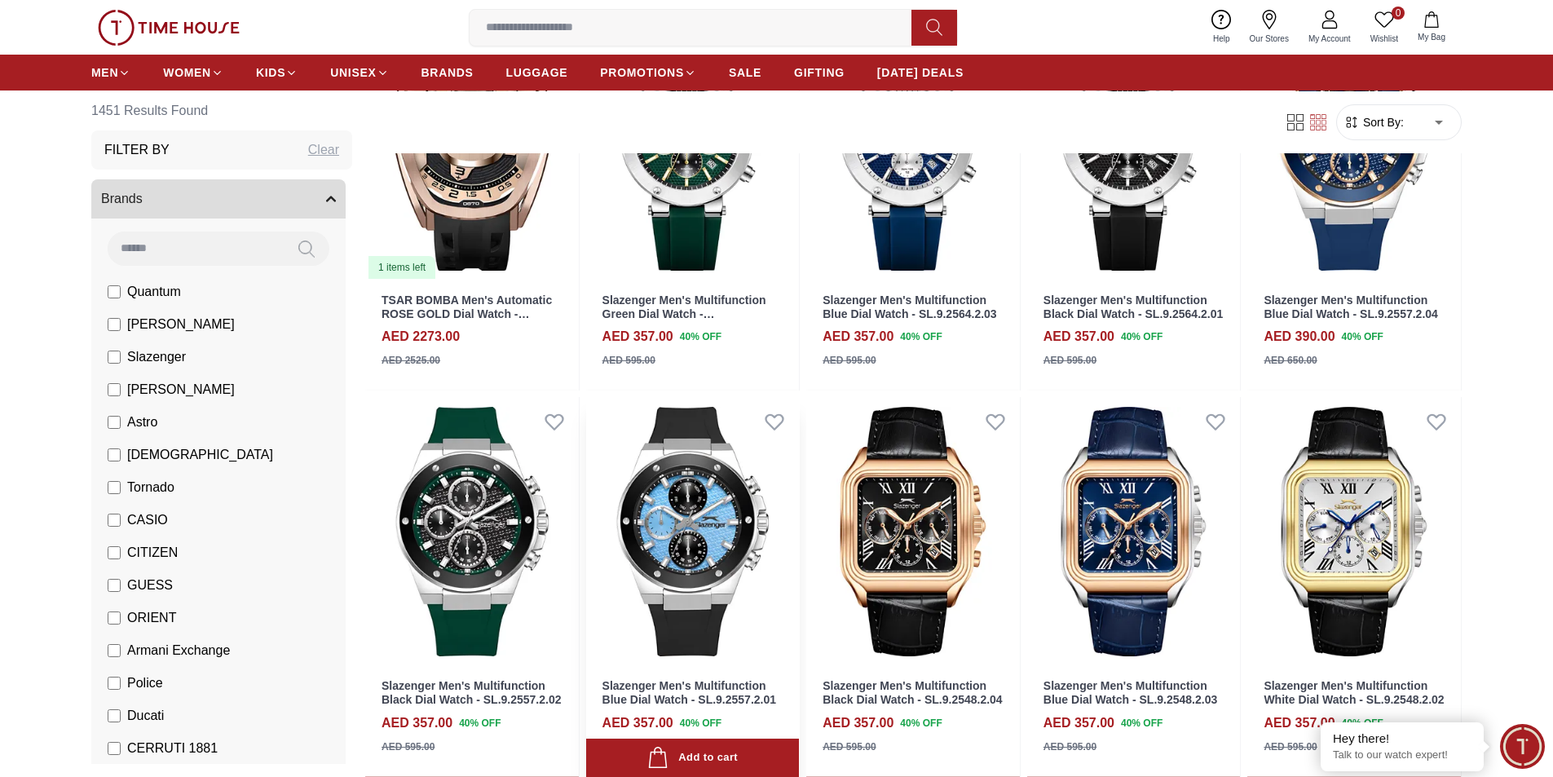
scroll to position [489, 0]
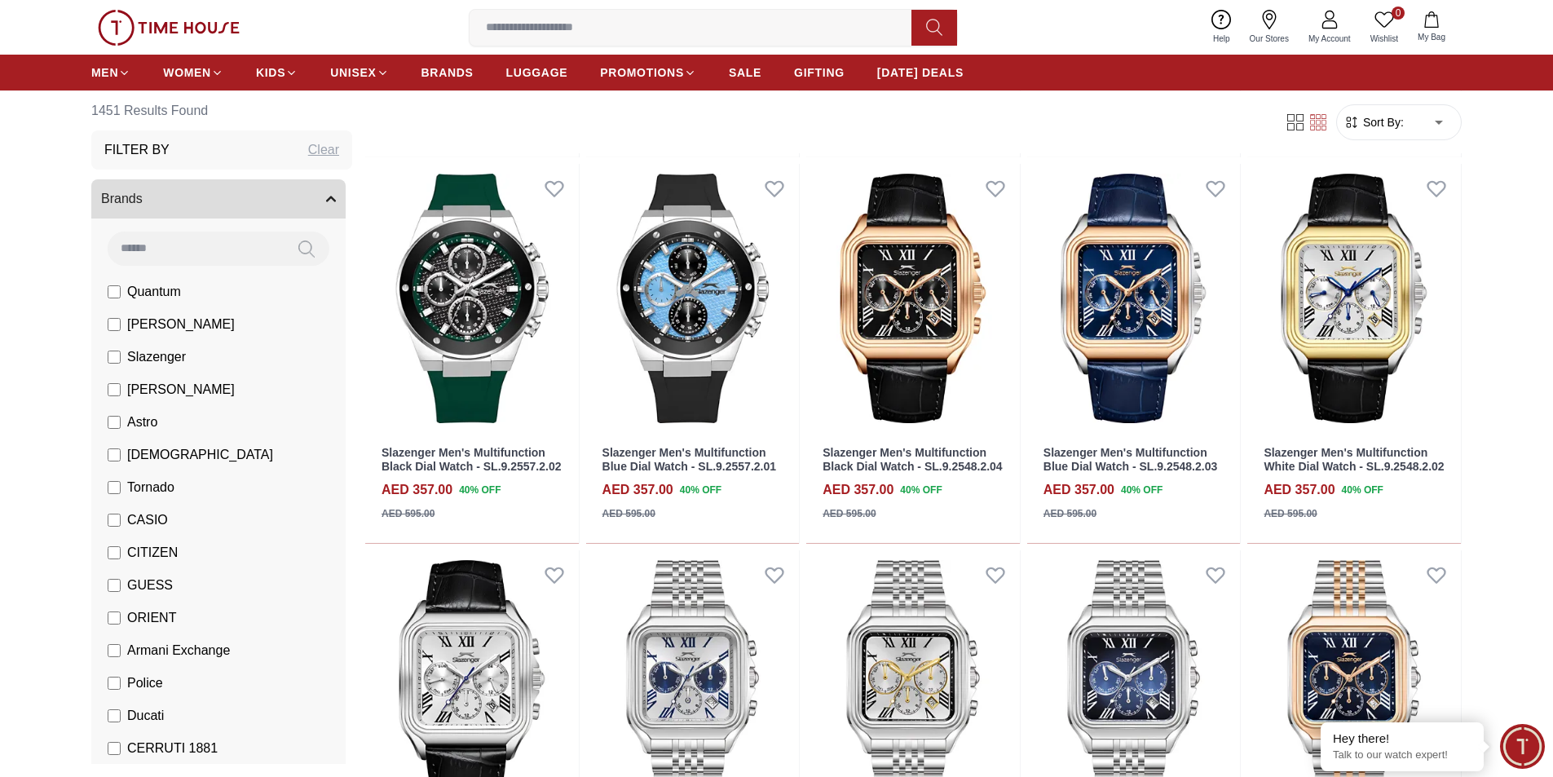
click at [145, 322] on span "[PERSON_NAME]" at bounding box center [181, 325] width 108 height 20
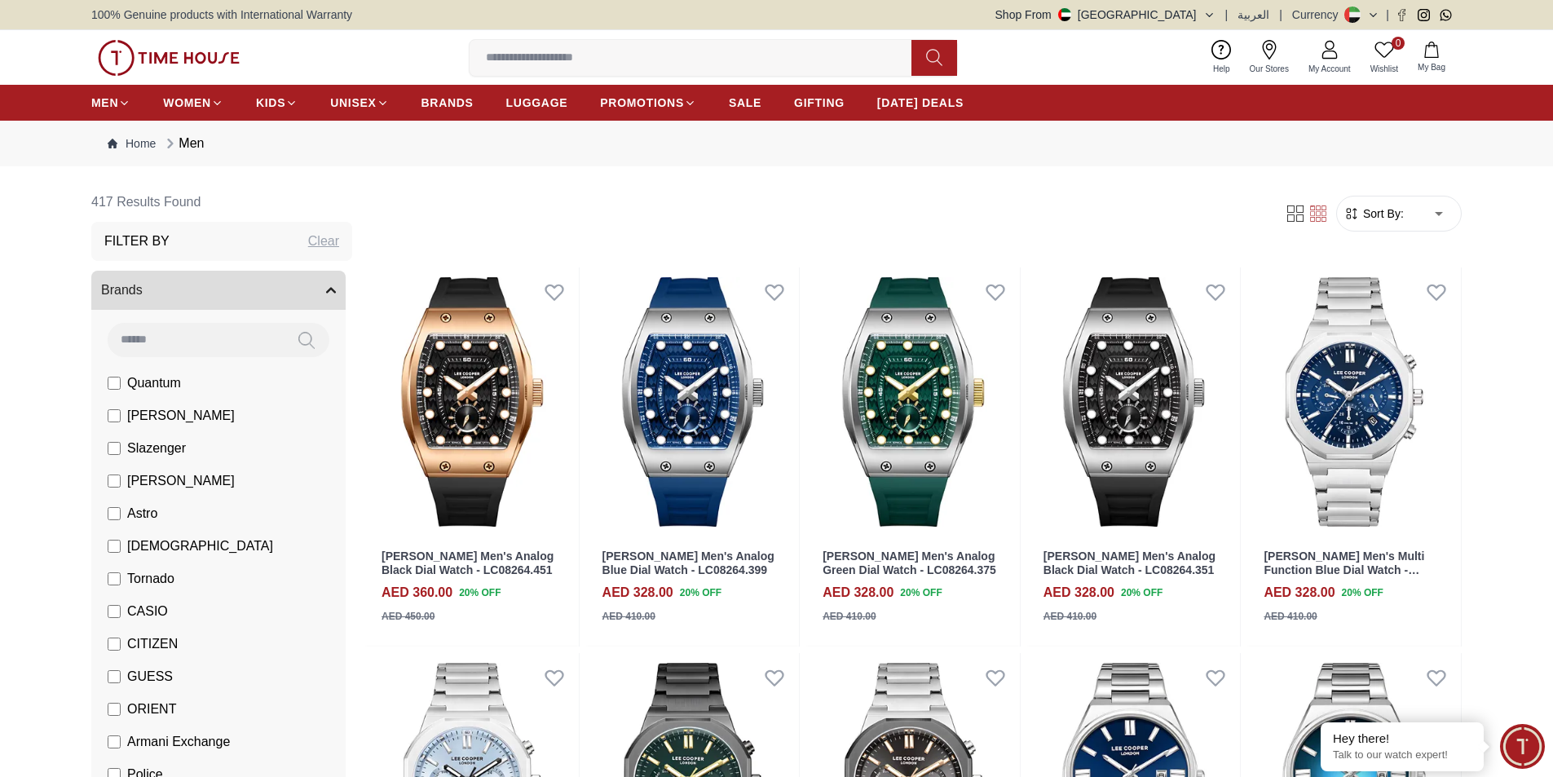
click at [133, 703] on span "ORIENT" at bounding box center [151, 709] width 49 height 20
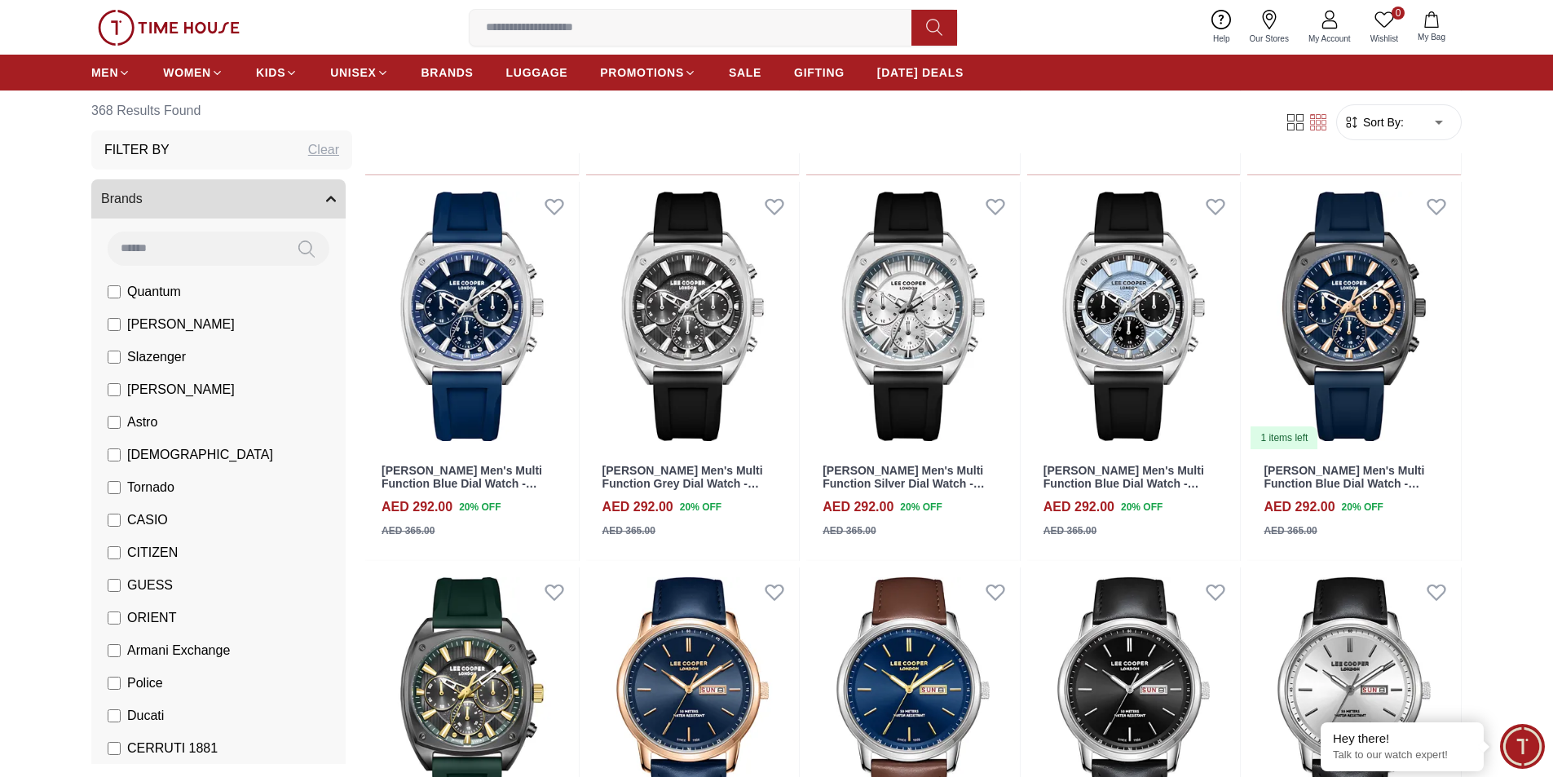
scroll to position [2608, 0]
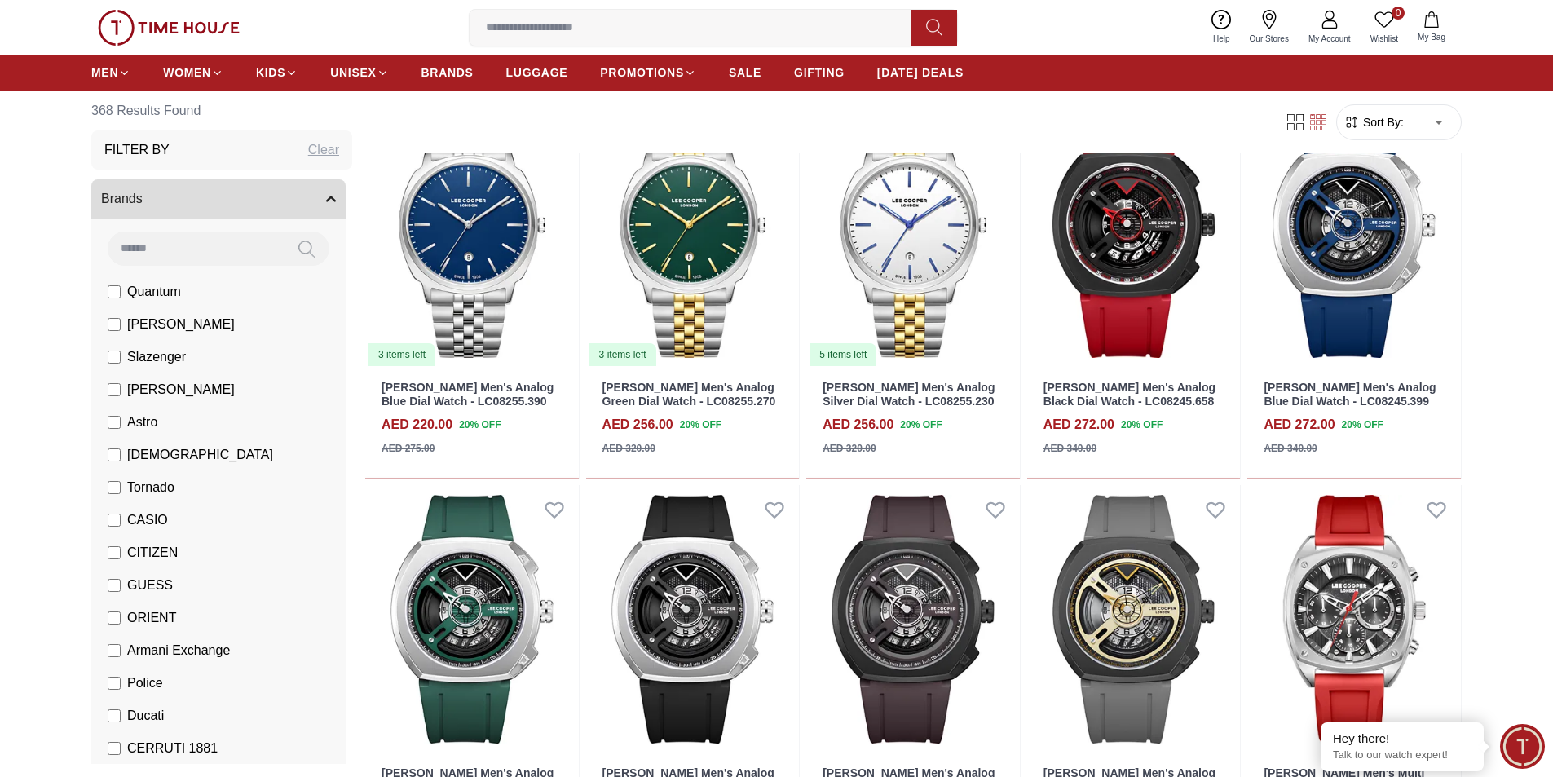
scroll to position [2119, 0]
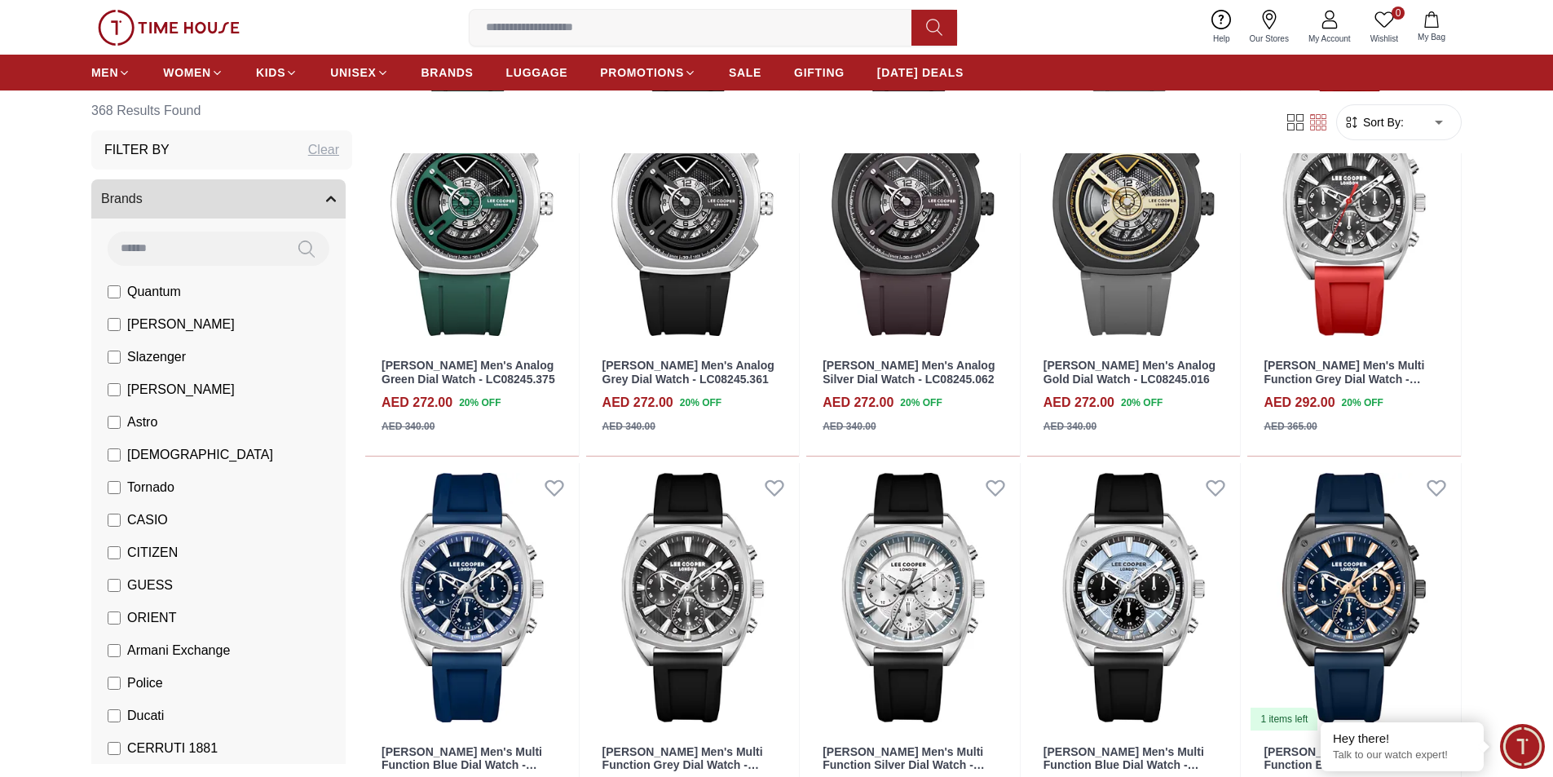
click at [134, 712] on span "Ducati" at bounding box center [145, 716] width 37 height 20
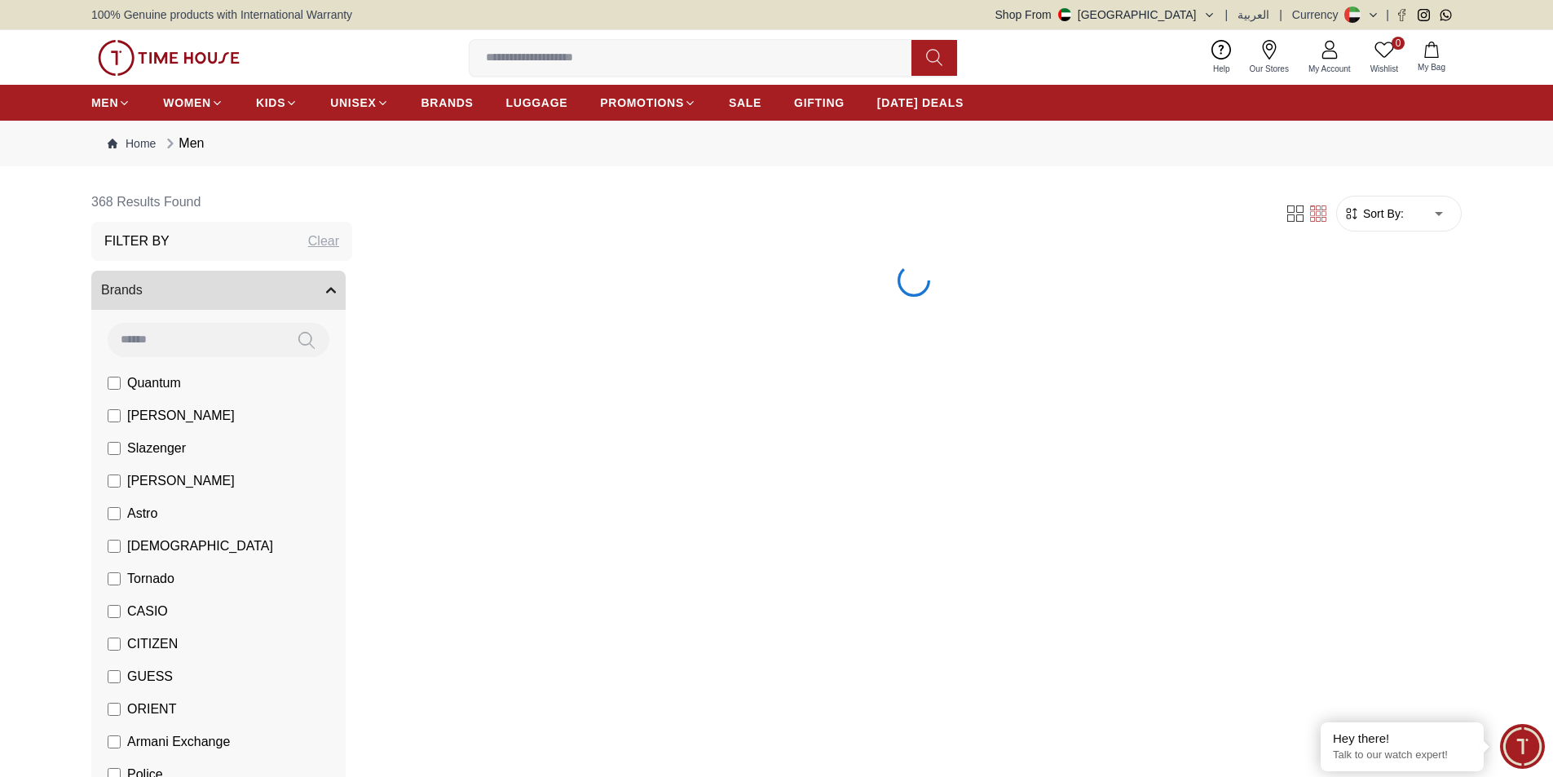
click at [158, 410] on span "[PERSON_NAME]" at bounding box center [181, 416] width 108 height 20
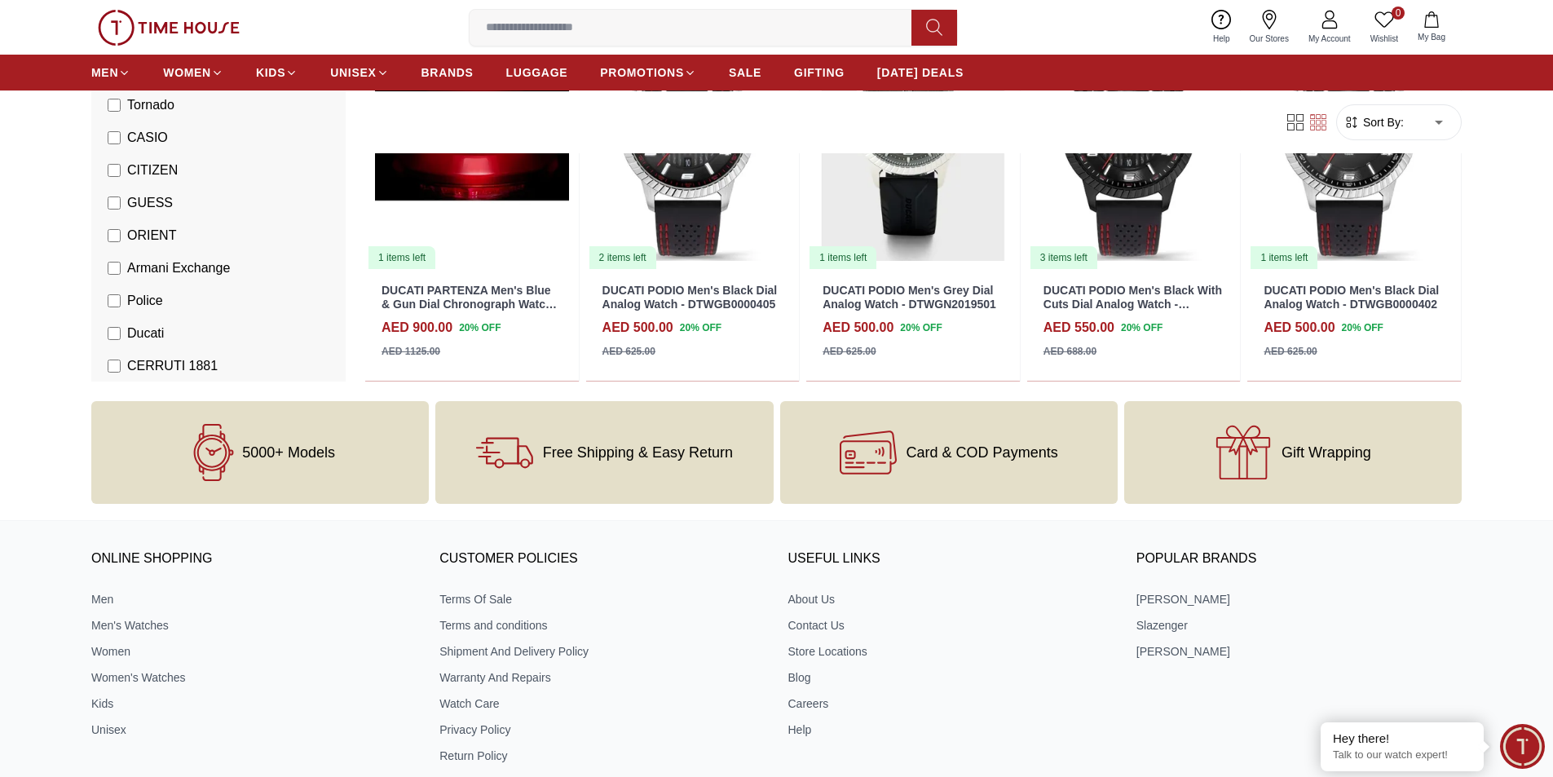
scroll to position [652, 0]
click at [167, 367] on span "CERRUTI 1881" at bounding box center [172, 365] width 90 height 20
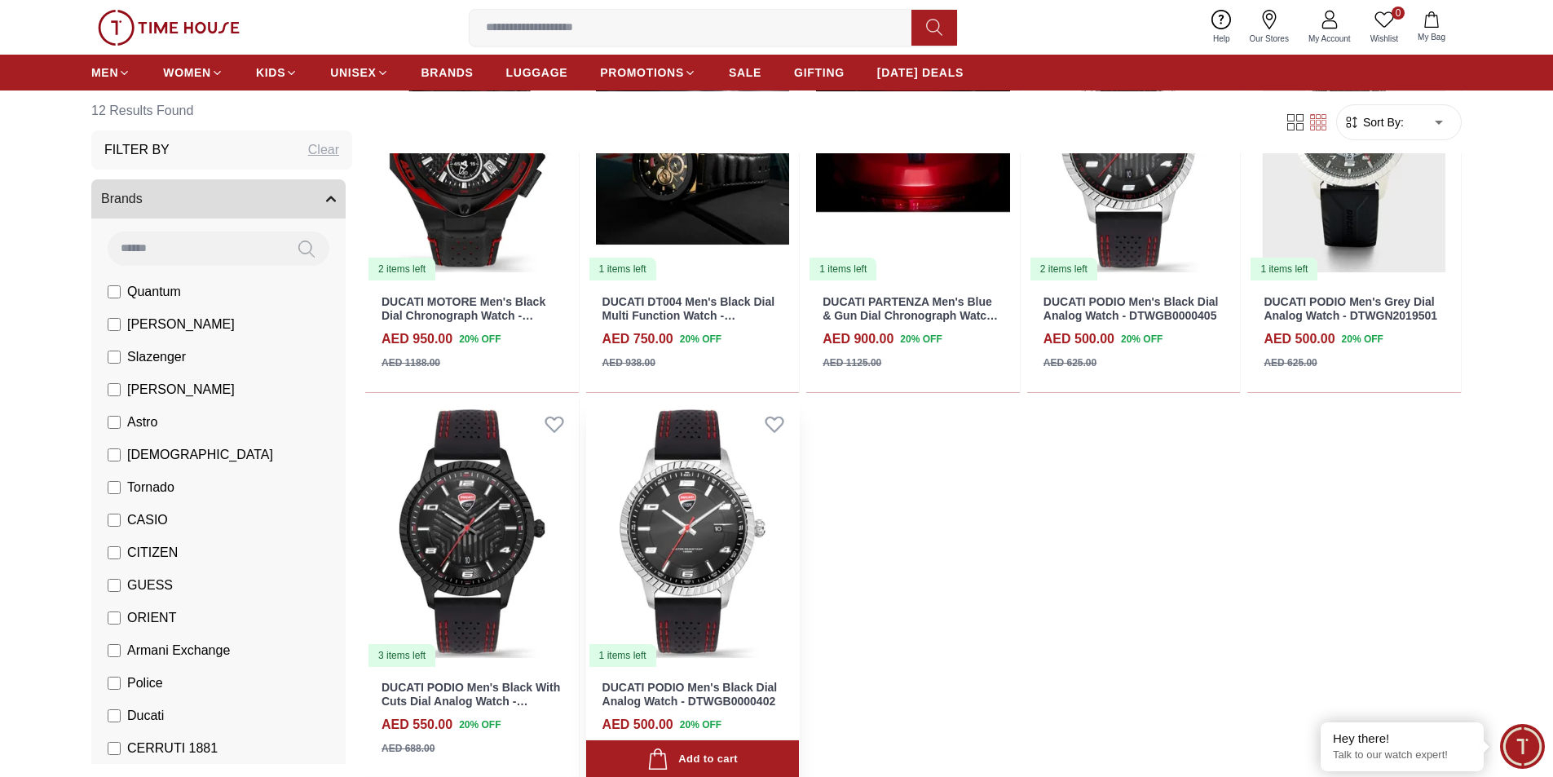
scroll to position [652, 0]
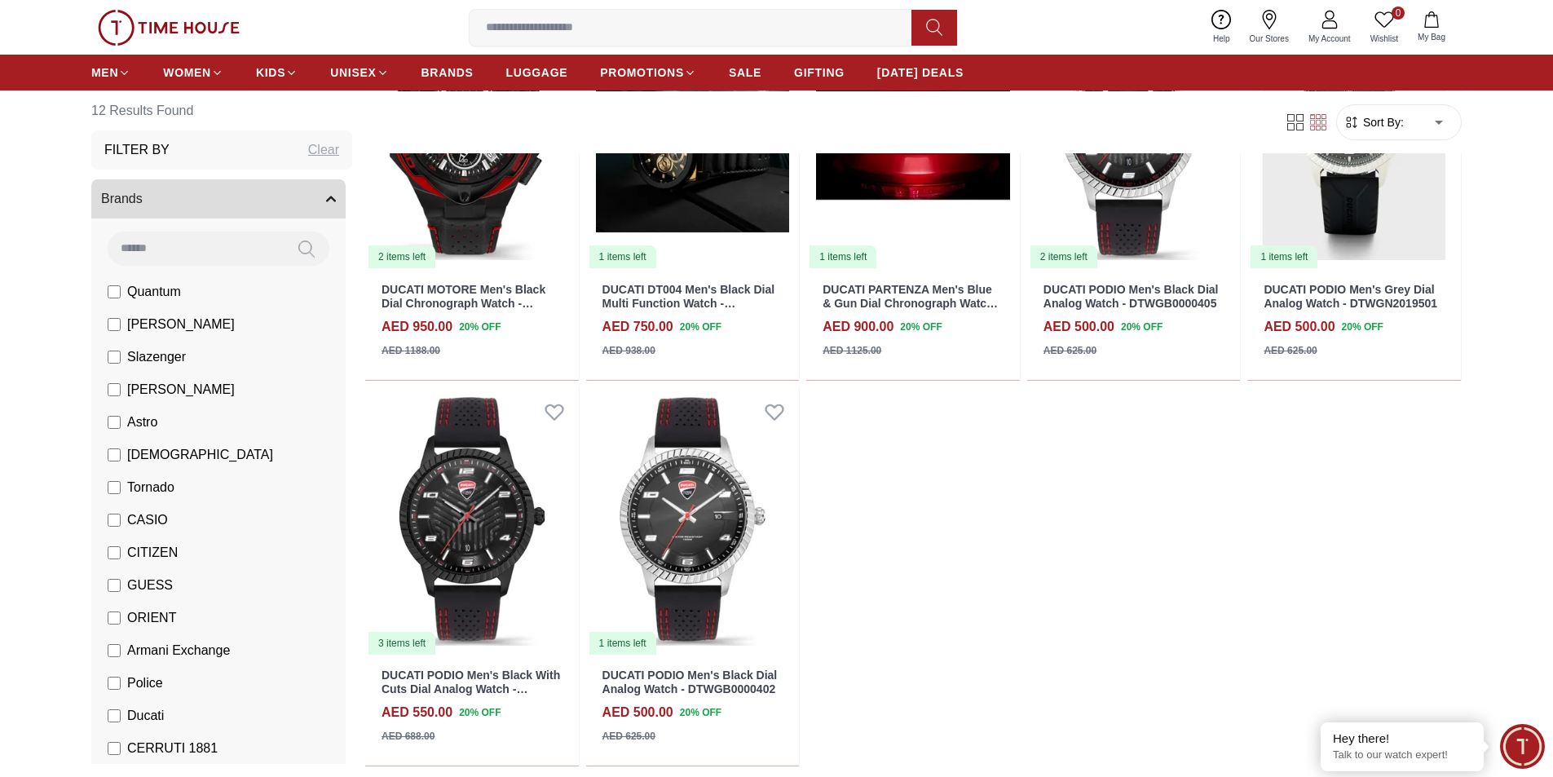
click at [163, 490] on span "Tornado" at bounding box center [150, 488] width 47 height 20
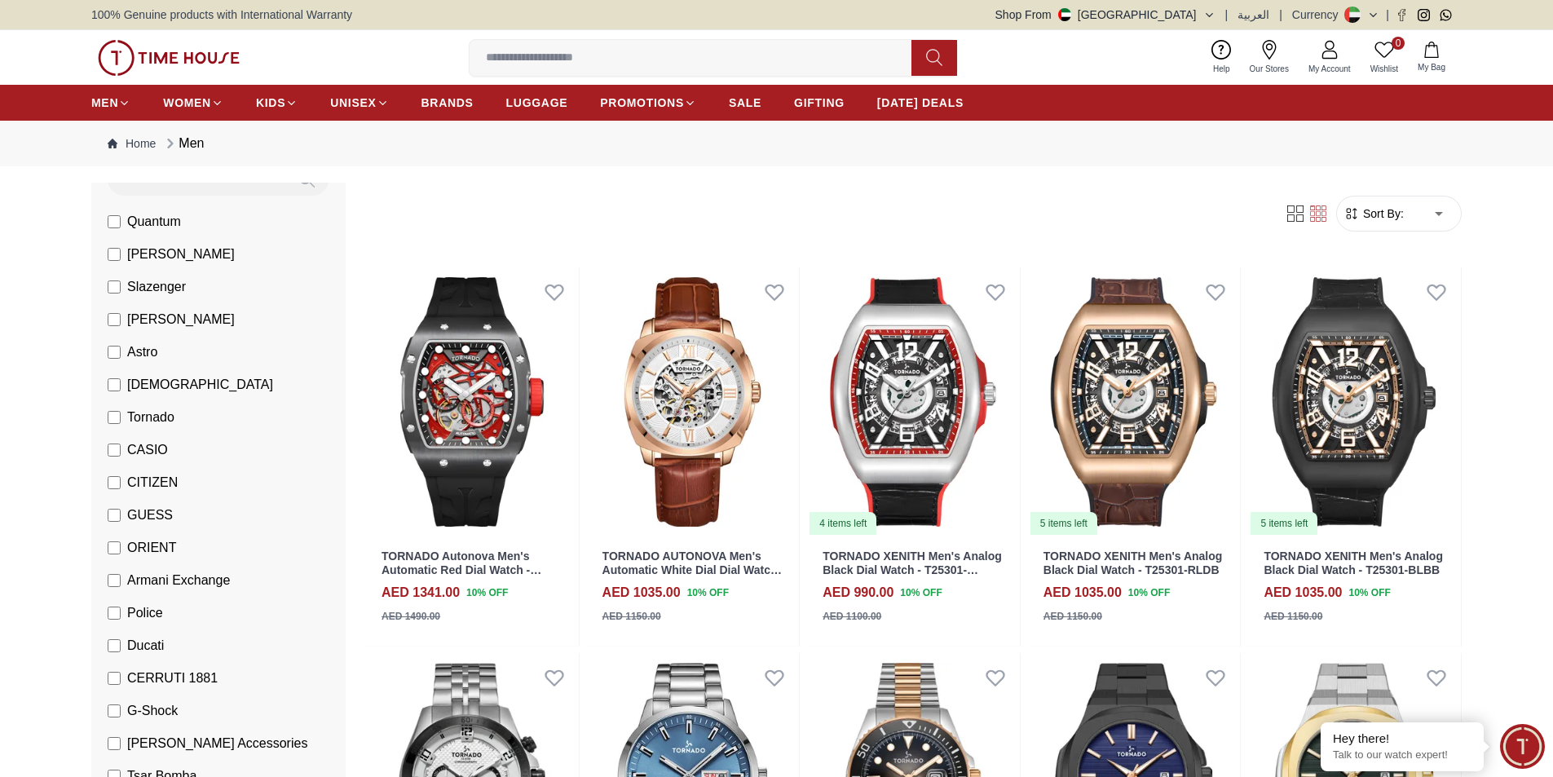
scroll to position [163, 0]
click at [157, 640] on span "Ducati" at bounding box center [145, 644] width 37 height 20
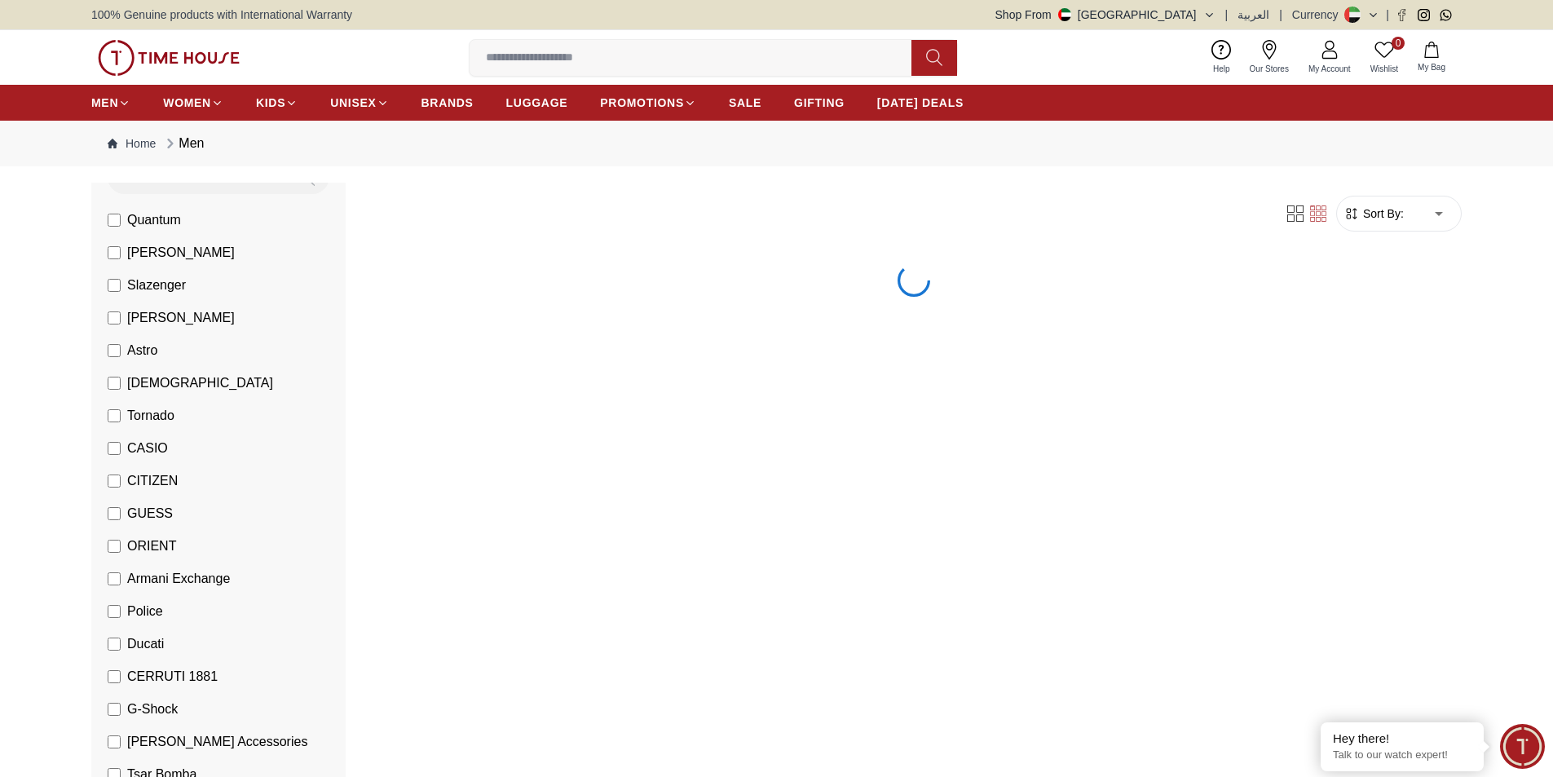
click at [159, 677] on span "CERRUTI 1881" at bounding box center [172, 677] width 90 height 20
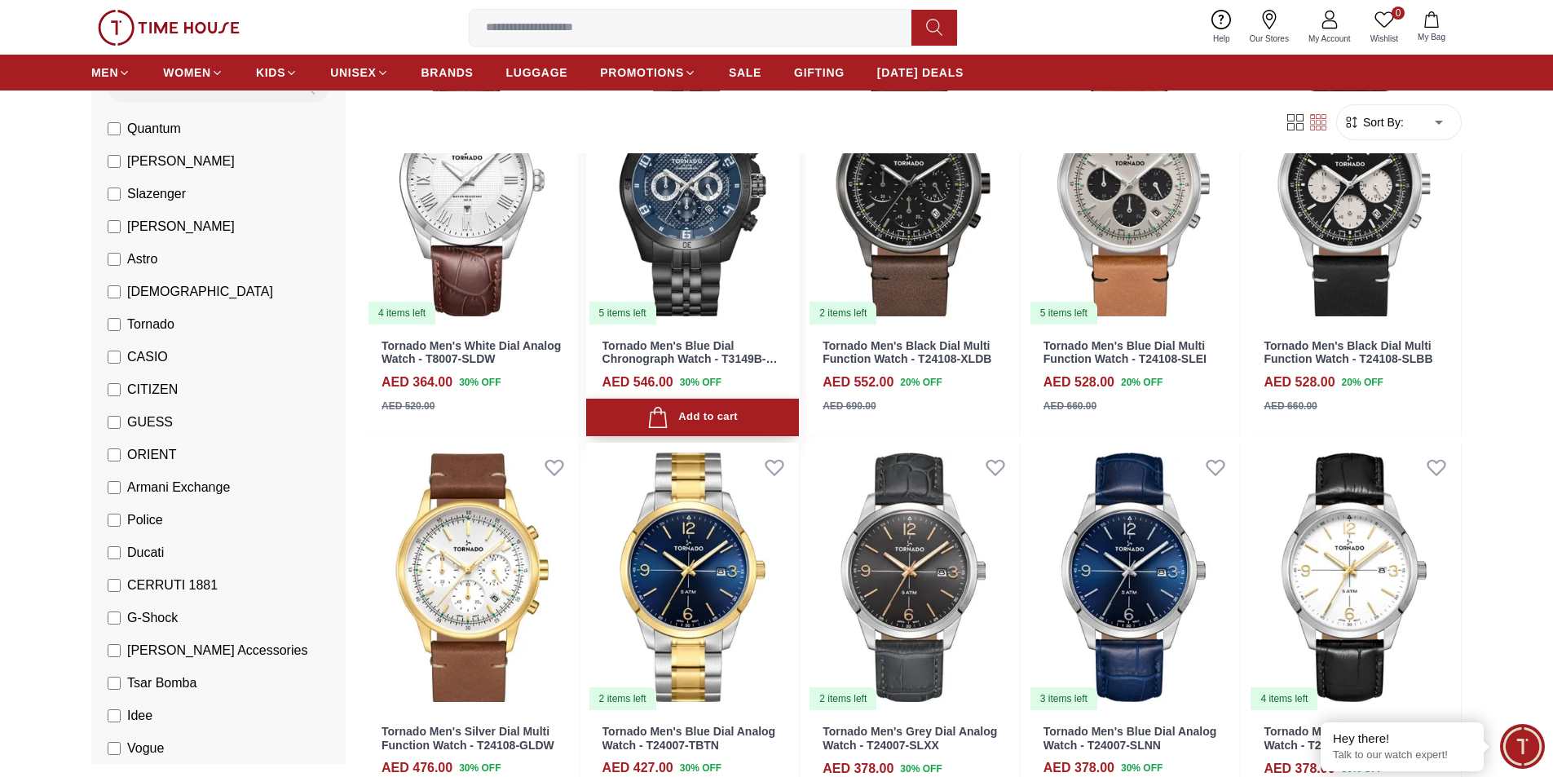
scroll to position [2527, 0]
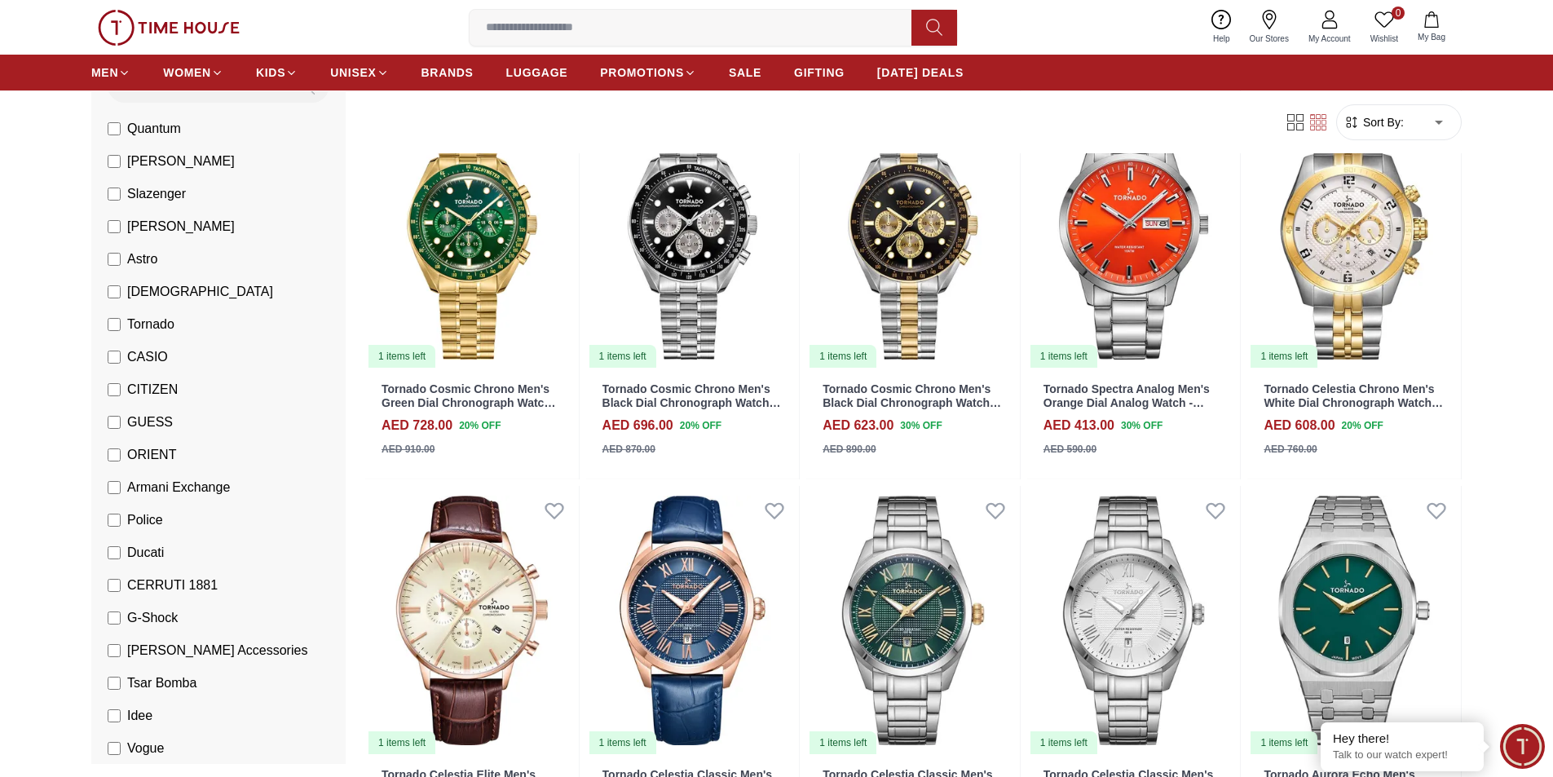
scroll to position [4076, 0]
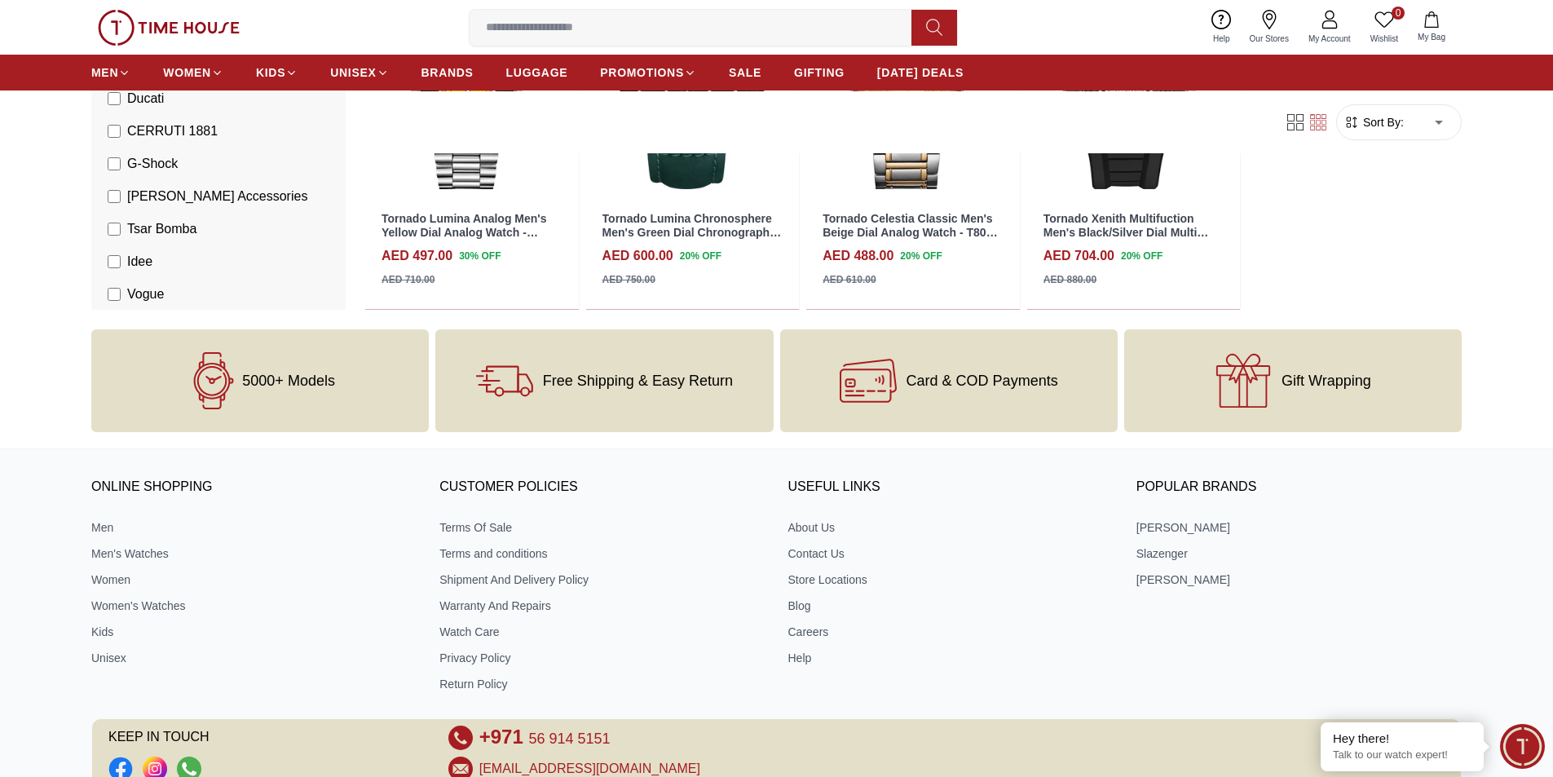
scroll to position [9345, 0]
